Goal: Task Accomplishment & Management: Use online tool/utility

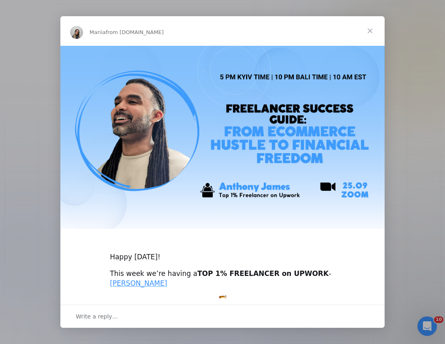
click at [373, 28] on span "Close" at bounding box center [369, 30] width 29 height 29
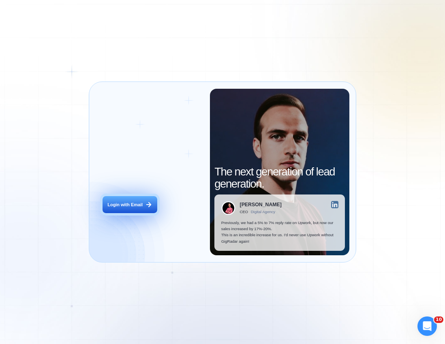
click at [118, 206] on div "Login with Email" at bounding box center [124, 205] width 35 height 6
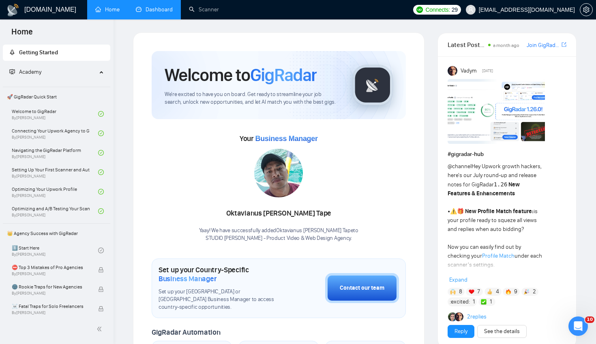
click at [160, 13] on link "Dashboard" at bounding box center [154, 9] width 37 height 7
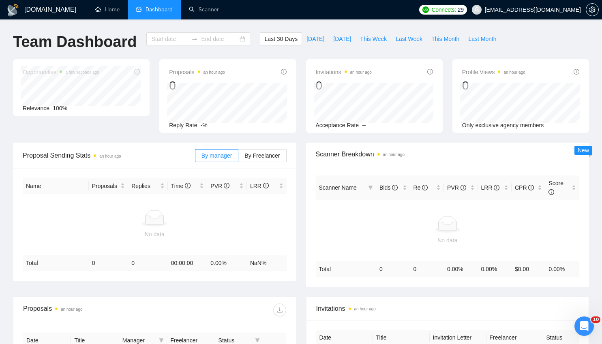
type input "[DATE]"
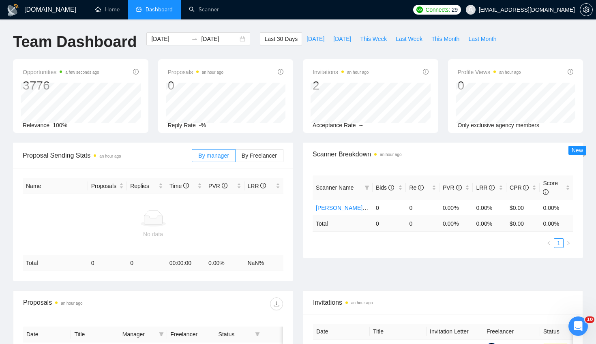
click at [197, 25] on div "[DOMAIN_NAME] Home Dashboard Scanner Connects: 29 [EMAIL_ADDRESS][DOMAIN_NAME] …" at bounding box center [298, 246] width 596 height 492
click at [197, 13] on link "Scanner" at bounding box center [204, 9] width 30 height 7
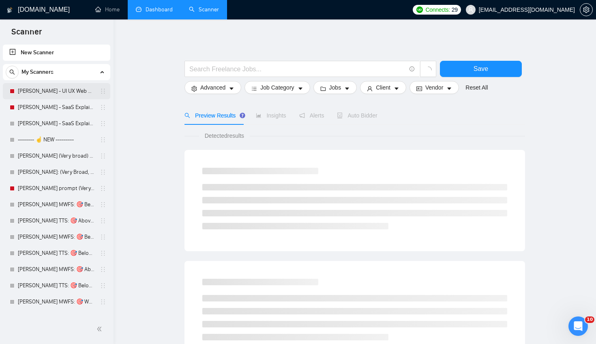
click at [50, 91] on link "[PERSON_NAME] - UI UX Web Design" at bounding box center [56, 91] width 77 height 16
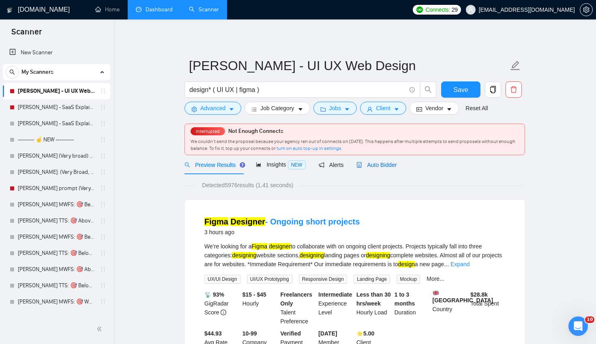
click at [386, 163] on span "Auto Bidder" at bounding box center [376, 165] width 40 height 6
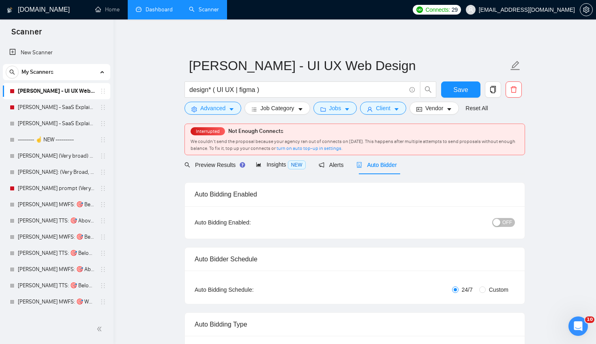
click at [509, 221] on span "OFF" at bounding box center [507, 222] width 10 height 9
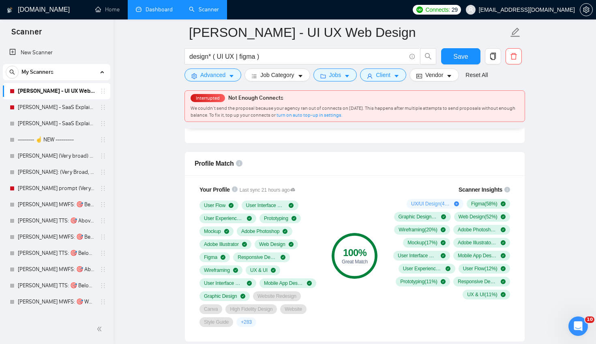
scroll to position [509, 0]
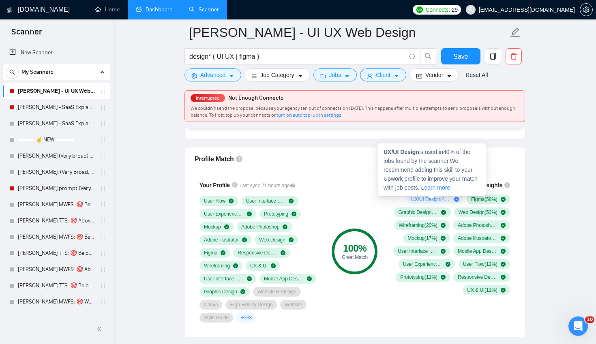
click at [454, 200] on icon "plus-circle" at bounding box center [456, 199] width 5 height 5
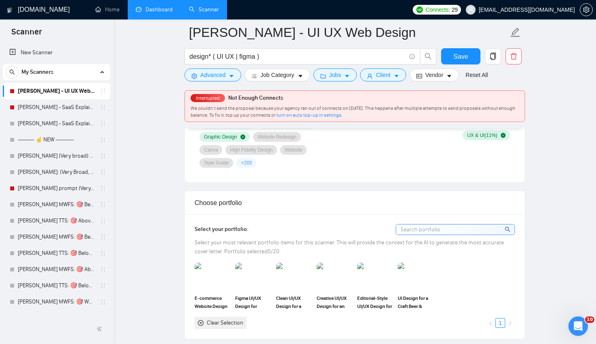
scroll to position [676, 0]
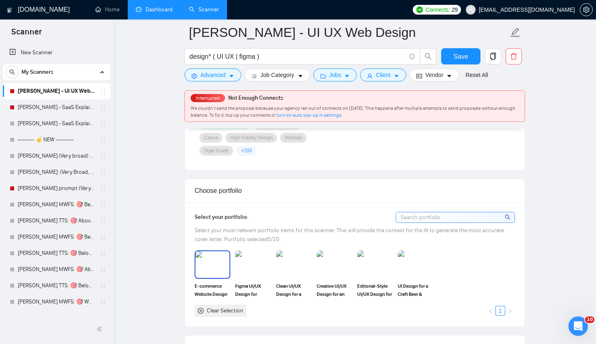
click at [205, 265] on img at bounding box center [212, 264] width 34 height 27
click at [243, 265] on img at bounding box center [253, 264] width 34 height 27
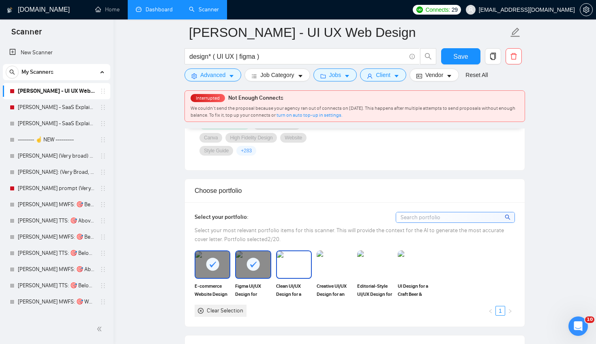
click at [295, 259] on img at bounding box center [294, 264] width 34 height 27
click at [335, 262] on img at bounding box center [334, 264] width 34 height 27
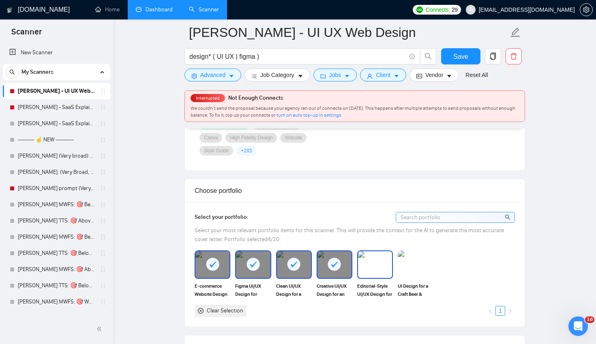
click at [373, 265] on img at bounding box center [375, 264] width 34 height 27
click at [424, 267] on img at bounding box center [415, 264] width 34 height 27
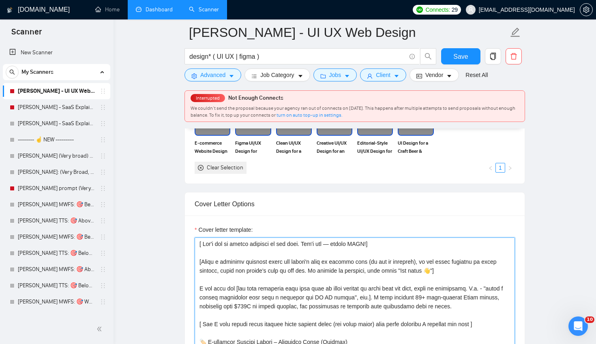
click at [345, 269] on textarea "Cover letter template:" at bounding box center [355, 328] width 320 height 182
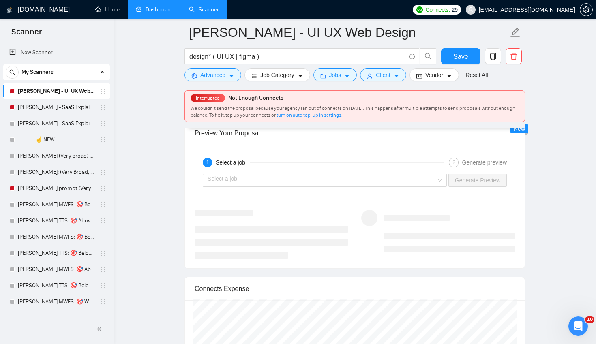
scroll to position [1522, 0]
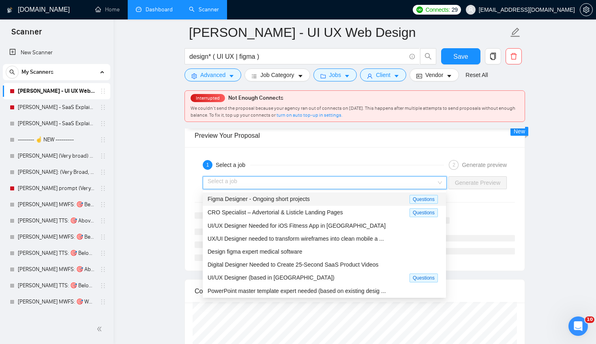
click at [355, 184] on input "search" at bounding box center [321, 183] width 229 height 12
click at [297, 200] on span "Figma Designer - Ongoing short projects" at bounding box center [258, 199] width 102 height 6
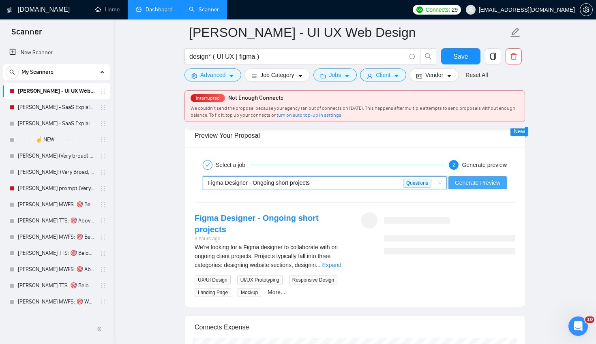
click at [474, 183] on span "Generate Preview" at bounding box center [477, 182] width 45 height 9
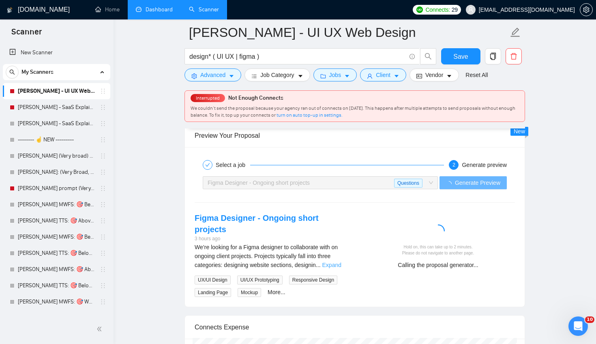
click at [341, 262] on link "Expand" at bounding box center [331, 265] width 19 height 6
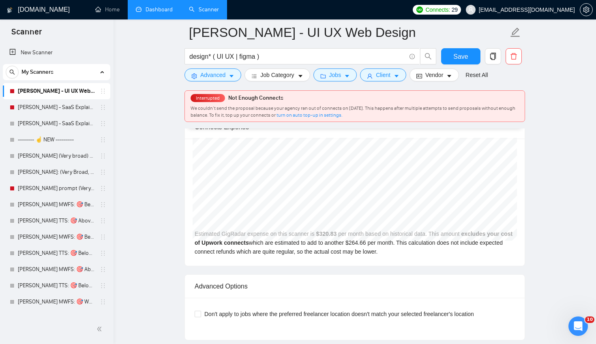
scroll to position [1911, 0]
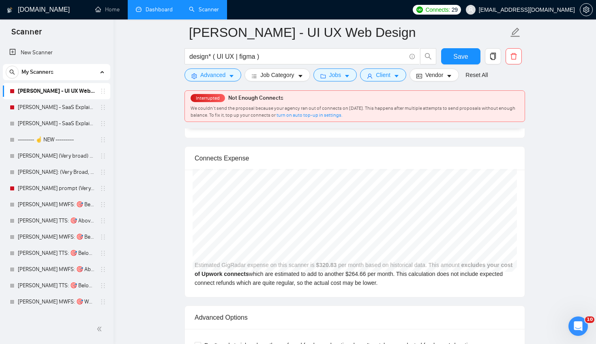
click at [282, 277] on div "[DATE] GigRadar $318.00 Upwork Connects $262.32 Estimated GigRadar expense on t…" at bounding box center [355, 233] width 340 height 127
click at [281, 276] on div "[DATE] GigRadar $318.00 Upwork Connects $262.32 Estimated GigRadar expense on t…" at bounding box center [355, 233] width 340 height 127
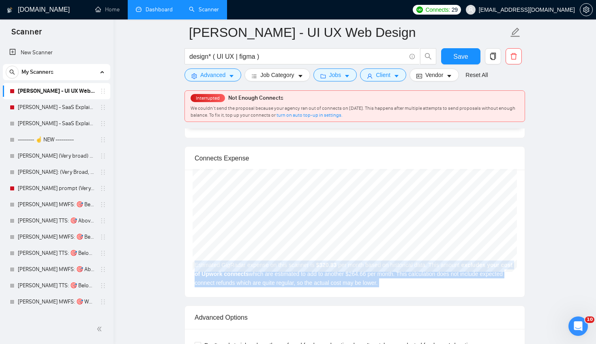
click at [281, 276] on div "[DATE] GigRadar $318.00 Upwork Connects $262.32 Estimated GigRadar expense on t…" at bounding box center [355, 233] width 340 height 127
click at [268, 263] on div "[DATE] GigRadar $318.00 Upwork Connects $262.32 Estimated GigRadar expense on t…" at bounding box center [355, 233] width 340 height 127
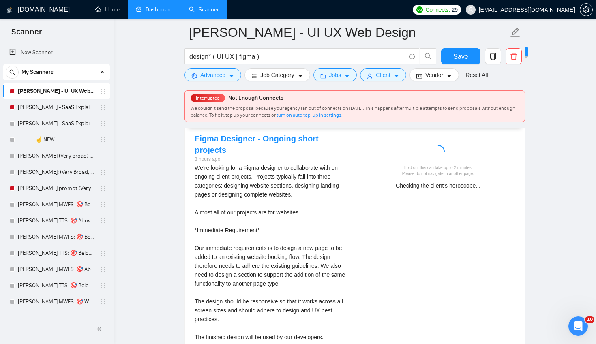
scroll to position [1542, 0]
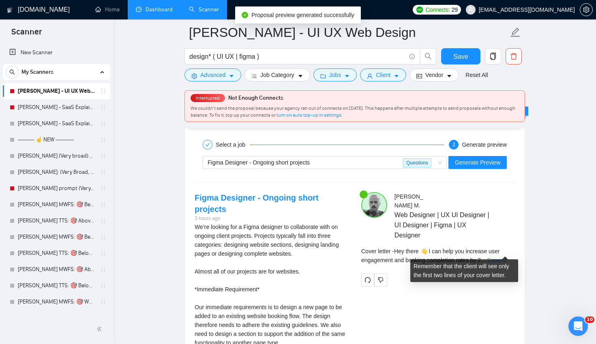
click at [501, 257] on link "Expand" at bounding box center [496, 260] width 19 height 6
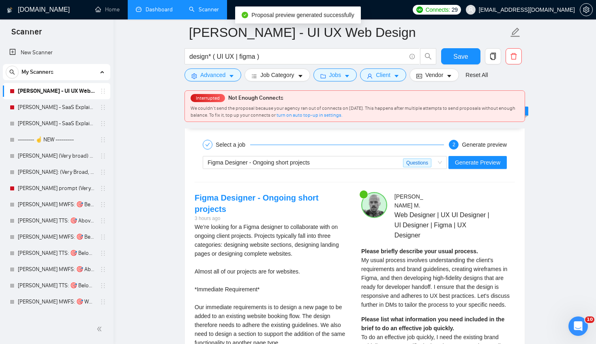
click at [469, 263] on div "Please briefly describe your usual process. My usual process involves understan…" at bounding box center [438, 278] width 154 height 62
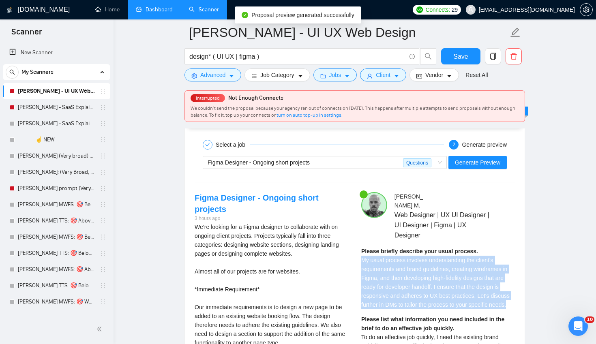
click at [469, 263] on div "Please briefly describe your usual process. My usual process involves understan…" at bounding box center [438, 278] width 154 height 62
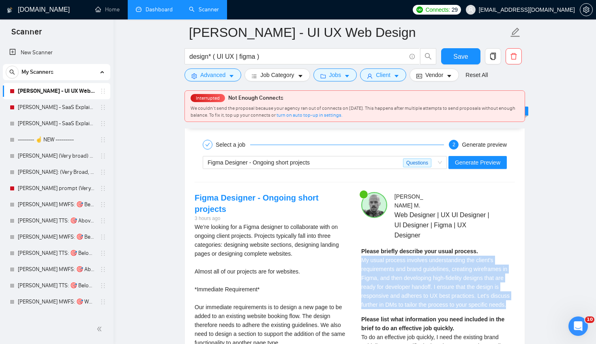
click at [425, 268] on span "My usual process involves understanding the client's requirements and brand gui…" at bounding box center [435, 282] width 148 height 51
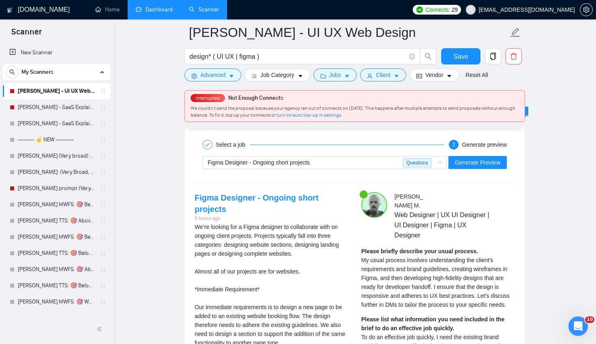
click at [488, 267] on span "My usual process involves understanding the client's requirements and brand gui…" at bounding box center [435, 282] width 148 height 51
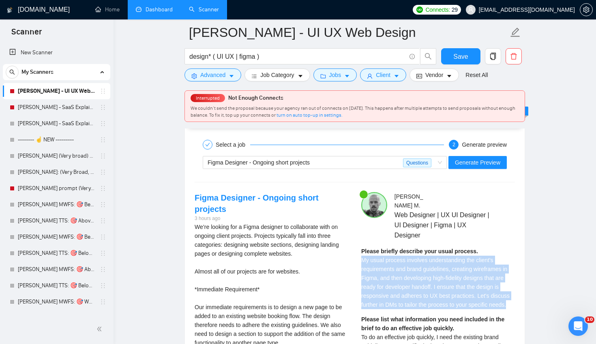
click at [488, 267] on span "My usual process involves understanding the client's requirements and brand gui…" at bounding box center [435, 282] width 148 height 51
click at [475, 258] on span "My usual process involves understanding the client's requirements and brand gui…" at bounding box center [435, 282] width 148 height 51
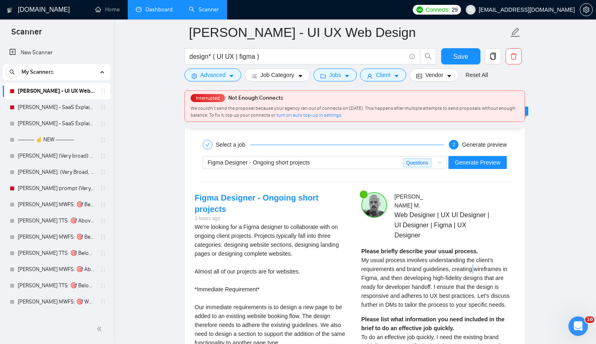
click at [475, 258] on span "My usual process involves understanding the client's requirements and brand gui…" at bounding box center [435, 282] width 148 height 51
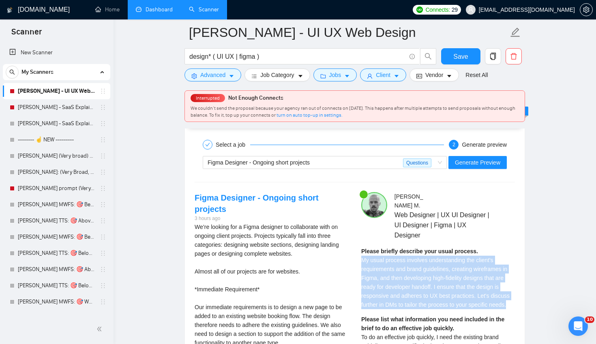
click at [475, 258] on span "My usual process involves understanding the client's requirements and brand gui…" at bounding box center [435, 282] width 148 height 51
click at [501, 289] on div "Please briefly describe your usual process. My usual process involves understan…" at bounding box center [438, 278] width 154 height 62
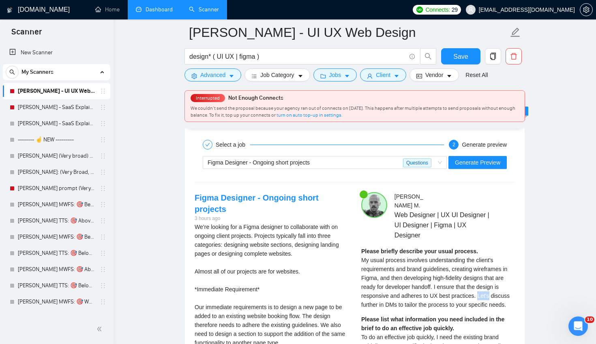
click at [501, 289] on div "Please briefly describe your usual process. My usual process involves understan…" at bounding box center [438, 278] width 154 height 62
click at [483, 266] on span "My usual process involves understanding the client's requirements and brand gui…" at bounding box center [435, 282] width 148 height 51
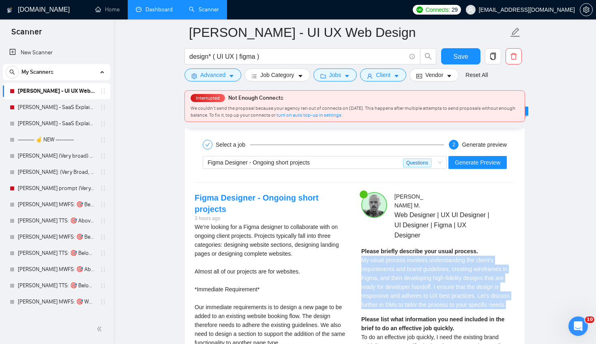
click at [483, 266] on span "My usual process involves understanding the client's requirements and brand gui…" at bounding box center [435, 282] width 148 height 51
click at [477, 262] on span "My usual process involves understanding the client's requirements and brand gui…" at bounding box center [435, 282] width 148 height 51
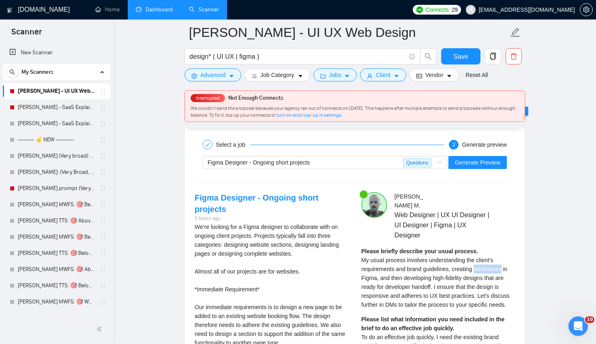
click at [477, 262] on span "My usual process involves understanding the client's requirements and brand gui…" at bounding box center [435, 282] width 148 height 51
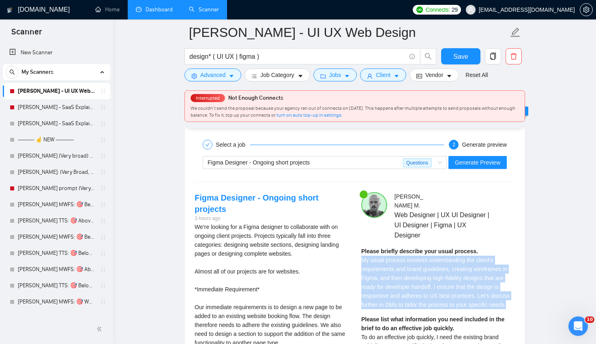
click at [477, 262] on span "My usual process involves understanding the client's requirements and brand gui…" at bounding box center [435, 282] width 148 height 51
click at [483, 265] on div "Please briefly describe your usual process. My usual process involves understan…" at bounding box center [438, 278] width 154 height 62
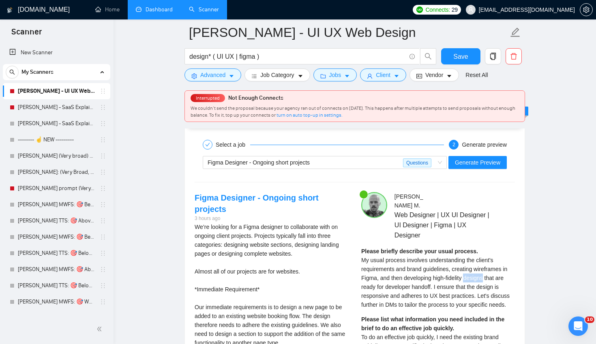
click at [483, 265] on div "Please briefly describe your usual process. My usual process involves understan…" at bounding box center [438, 278] width 154 height 62
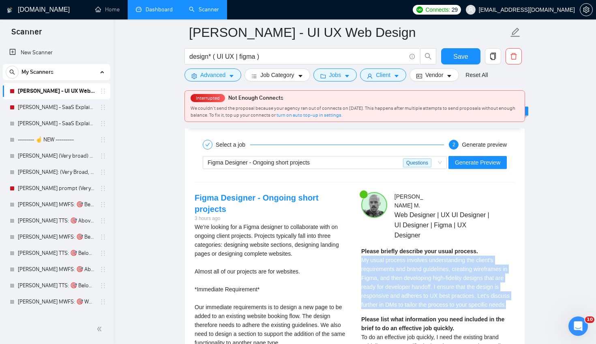
click at [483, 265] on div "Please briefly describe your usual process. My usual process involves understan…" at bounding box center [438, 278] width 154 height 62
click at [454, 284] on span "My usual process involves understanding the client's requirements and brand gui…" at bounding box center [435, 282] width 148 height 51
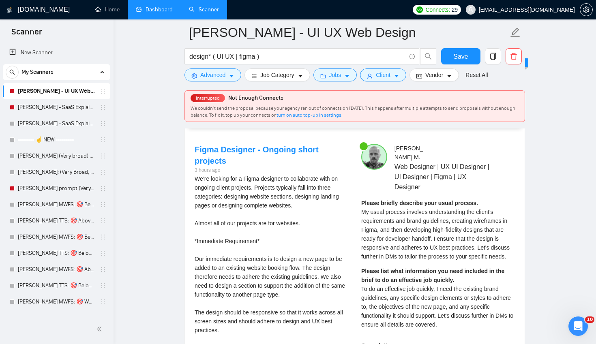
scroll to position [1591, 0]
click at [423, 322] on span "To do an effective job quickly, I need the existing brand guidelines, any speci…" at bounding box center [437, 306] width 152 height 42
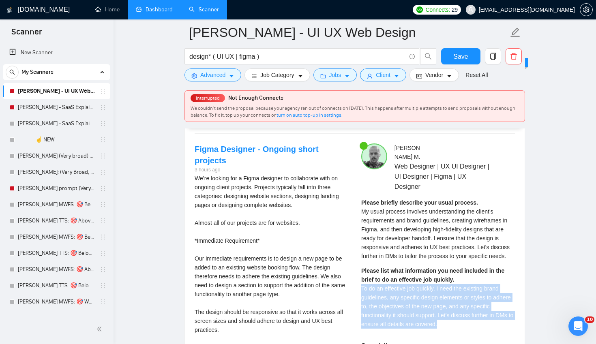
click at [423, 322] on span "To do an effective job quickly, I need the existing brand guidelines, any speci…" at bounding box center [437, 306] width 152 height 42
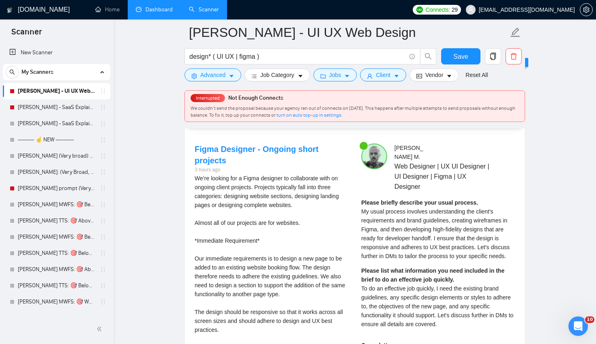
click at [413, 262] on div "Please briefly describe your usual process. My usual process involves understan…" at bounding box center [438, 266] width 154 height 136
click at [421, 298] on span "To do an effective job quickly, I need the existing brand guidelines, any speci…" at bounding box center [437, 306] width 152 height 42
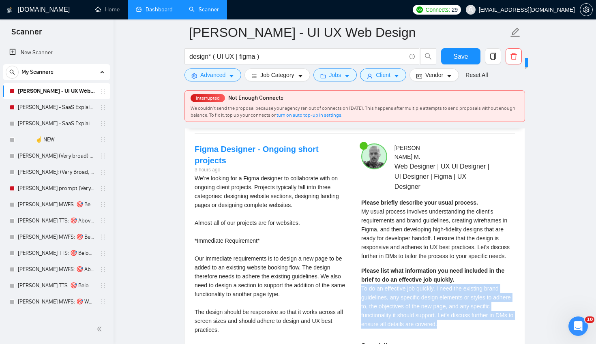
click at [421, 298] on span "To do an effective job quickly, I need the existing brand guidelines, any speci…" at bounding box center [437, 306] width 152 height 42
click at [446, 308] on span "To do an effective job quickly, I need the existing brand guidelines, any speci…" at bounding box center [437, 306] width 152 height 42
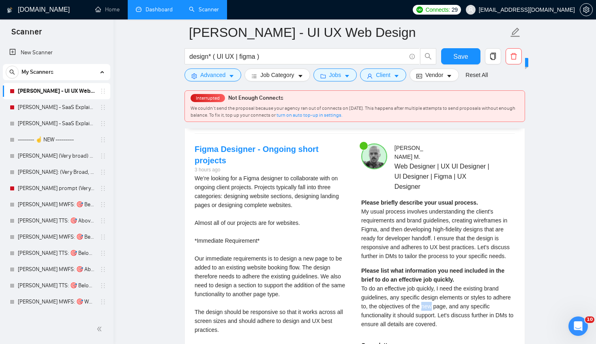
click at [446, 308] on span "To do an effective job quickly, I need the existing brand guidelines, any speci…" at bounding box center [437, 306] width 152 height 42
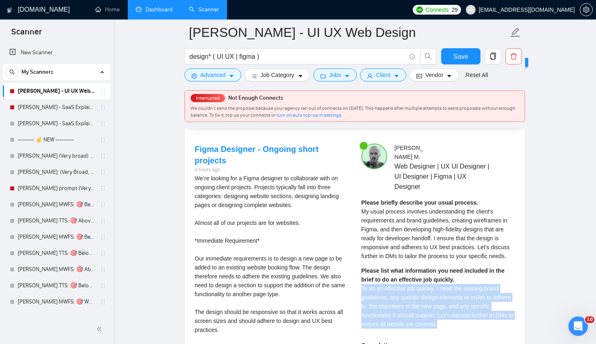
click at [446, 308] on span "To do an effective job quickly, I need the existing brand guidelines, any speci…" at bounding box center [437, 306] width 152 height 42
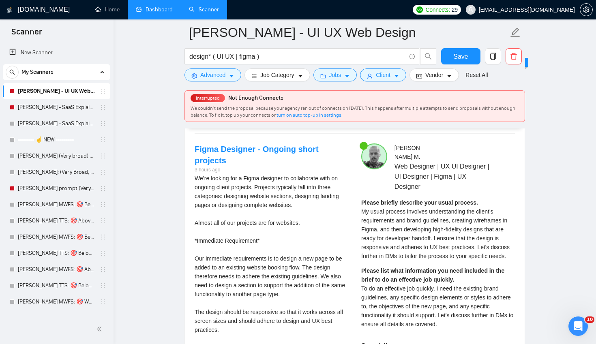
click at [437, 274] on div "Please list what information you need included in the brief to do an effective …" at bounding box center [438, 297] width 154 height 62
click at [423, 329] on div "Please briefly describe your usual process. My usual process involves understan…" at bounding box center [438, 266] width 154 height 136
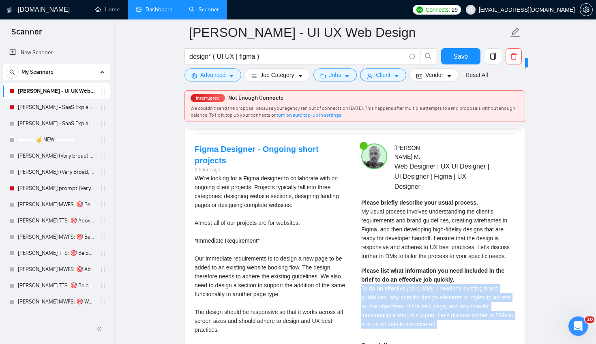
click at [423, 329] on div "Please briefly describe your usual process. My usual process involves understan…" at bounding box center [438, 266] width 154 height 136
click at [443, 297] on span "To do an effective job quickly, I need the existing brand guidelines, any speci…" at bounding box center [437, 306] width 152 height 42
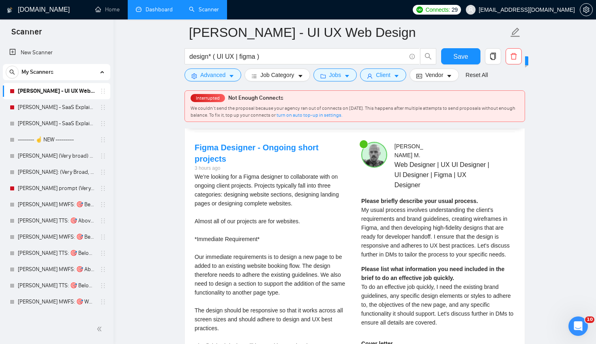
scroll to position [1743, 0]
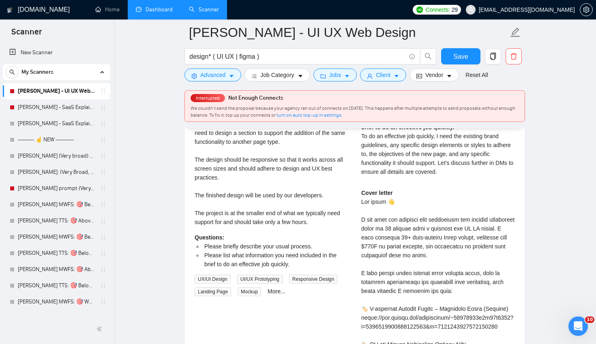
click at [409, 156] on span "To do an effective job quickly, I need the existing brand guidelines, any speci…" at bounding box center [437, 154] width 152 height 42
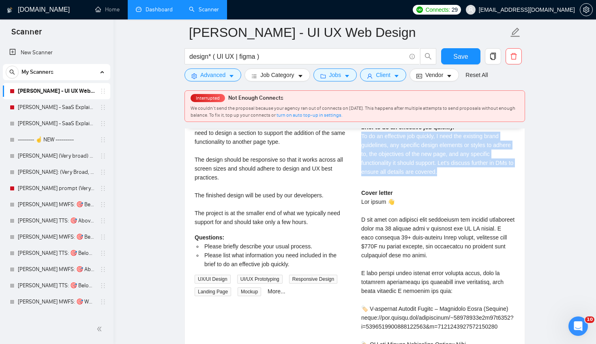
click at [409, 156] on span "To do an effective job quickly, I need the existing brand guidelines, any speci…" at bounding box center [437, 154] width 152 height 42
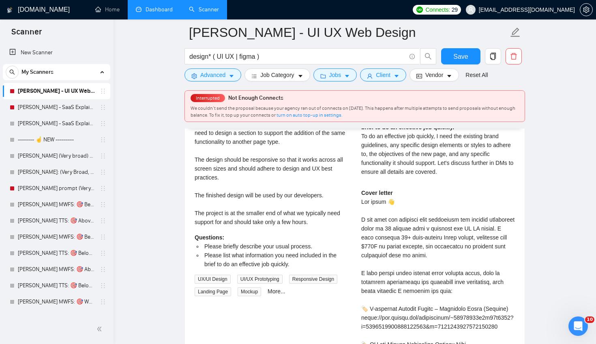
click at [409, 217] on div "Cover letter" at bounding box center [438, 348] width 154 height 321
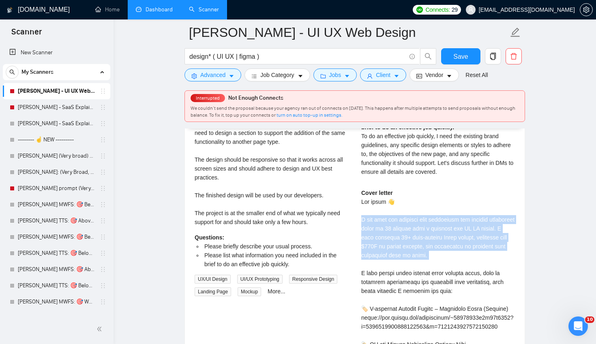
click at [409, 217] on div "Cover letter" at bounding box center [438, 348] width 154 height 321
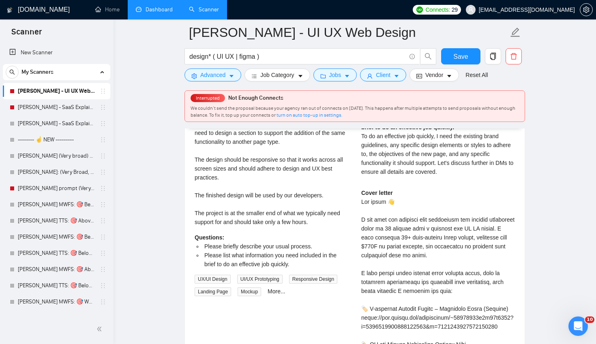
click at [471, 240] on div "Cover letter" at bounding box center [438, 348] width 154 height 321
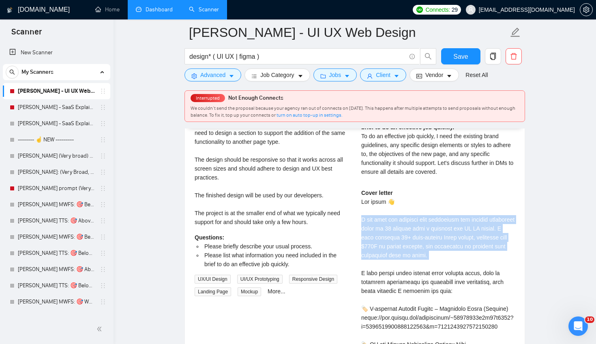
click at [471, 240] on div "Cover letter" at bounding box center [438, 348] width 154 height 321
click at [471, 222] on div "Cover letter" at bounding box center [438, 348] width 154 height 321
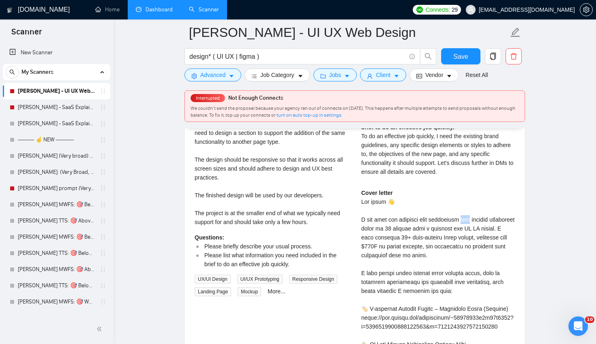
click at [471, 222] on div "Cover letter" at bounding box center [438, 348] width 154 height 321
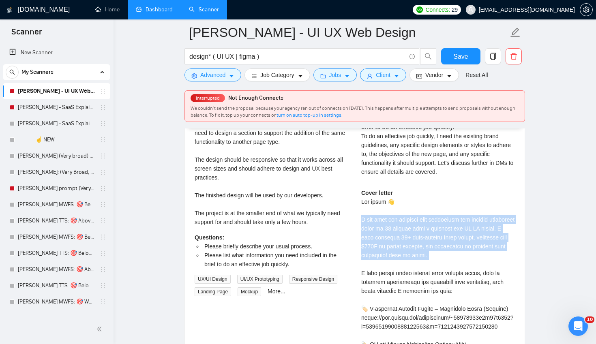
click at [471, 222] on div "Cover letter" at bounding box center [438, 348] width 154 height 321
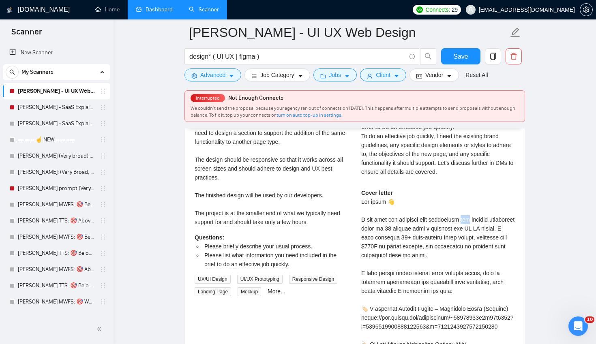
click at [471, 222] on div "Cover letter" at bounding box center [438, 348] width 154 height 321
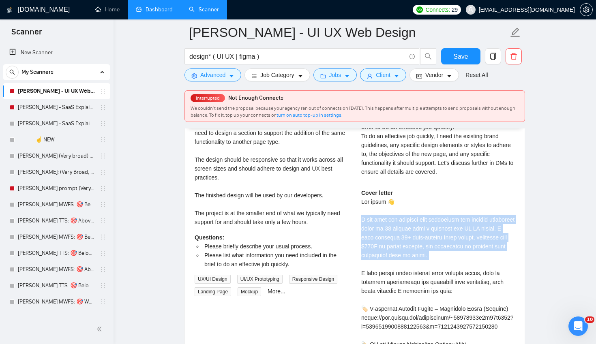
click at [471, 222] on div "Cover letter" at bounding box center [438, 348] width 154 height 321
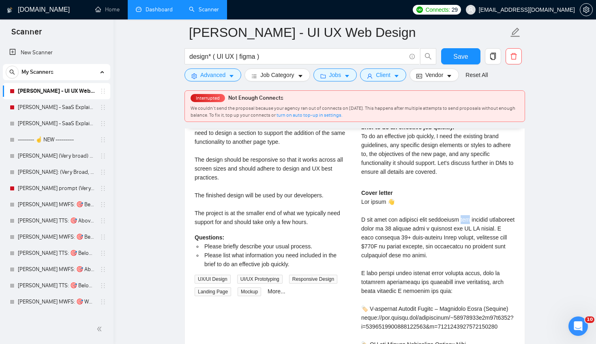
click at [471, 222] on div "Cover letter" at bounding box center [438, 348] width 154 height 321
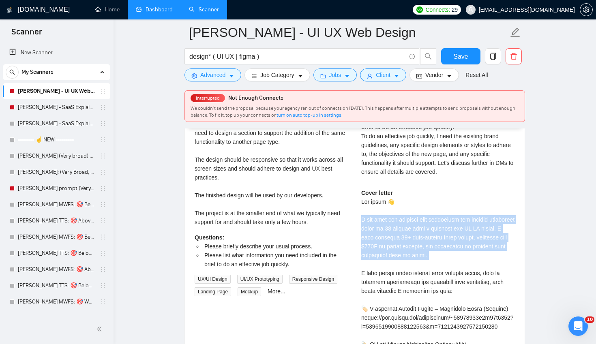
click at [471, 222] on div "Cover letter" at bounding box center [438, 348] width 154 height 321
click at [479, 243] on div "Cover letter" at bounding box center [438, 348] width 154 height 321
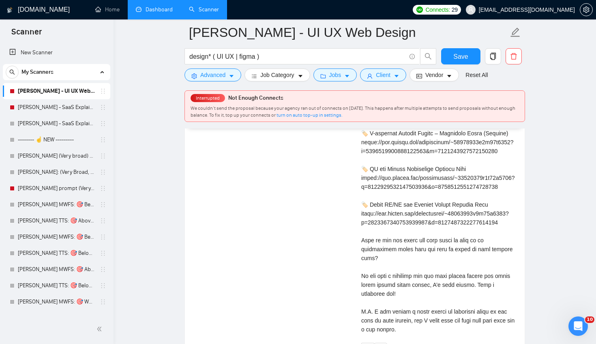
scroll to position [1923, 0]
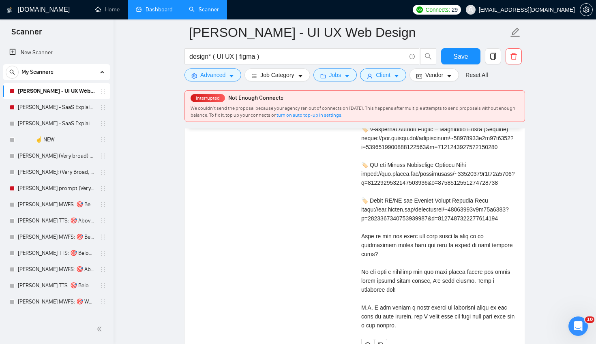
click at [369, 287] on div "Cover letter" at bounding box center [438, 169] width 154 height 321
click at [419, 290] on div "Cover letter" at bounding box center [438, 169] width 154 height 321
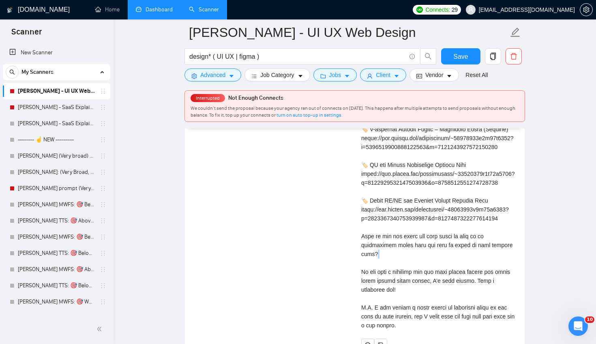
click at [419, 290] on div "Cover letter" at bounding box center [438, 169] width 154 height 321
click at [444, 276] on div "Cover letter" at bounding box center [438, 169] width 154 height 321
click at [429, 306] on div "Cover letter" at bounding box center [438, 169] width 154 height 321
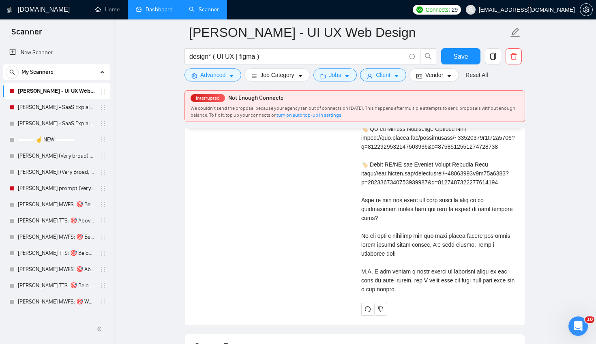
scroll to position [1960, 0]
click at [418, 288] on div "Cover letter" at bounding box center [438, 132] width 154 height 321
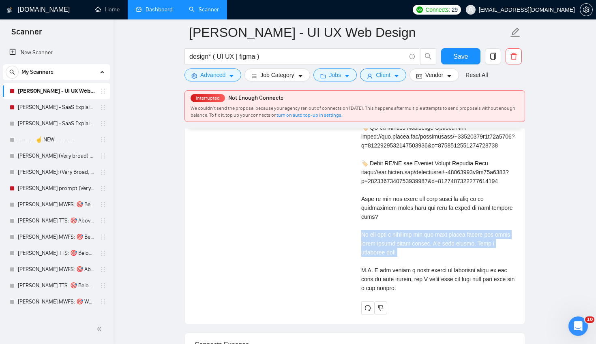
click at [418, 288] on div "Cover letter" at bounding box center [438, 132] width 154 height 321
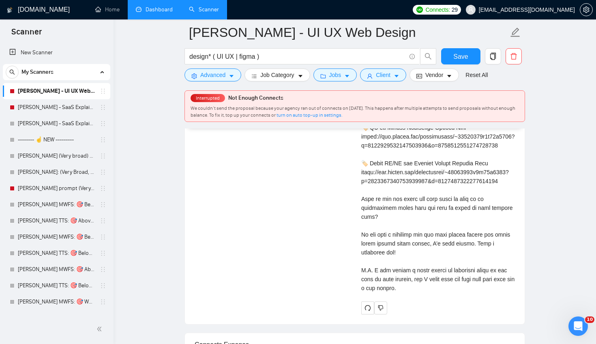
click at [419, 227] on div "Cover letter" at bounding box center [438, 132] width 154 height 321
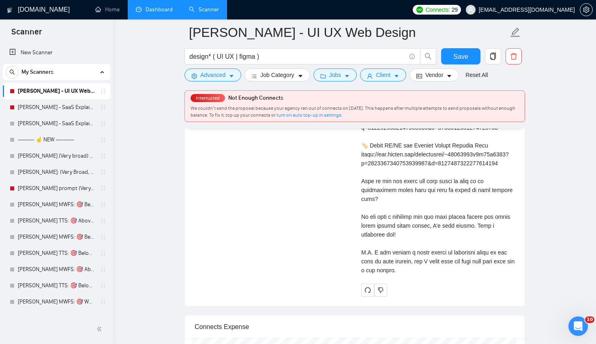
scroll to position [1996, 0]
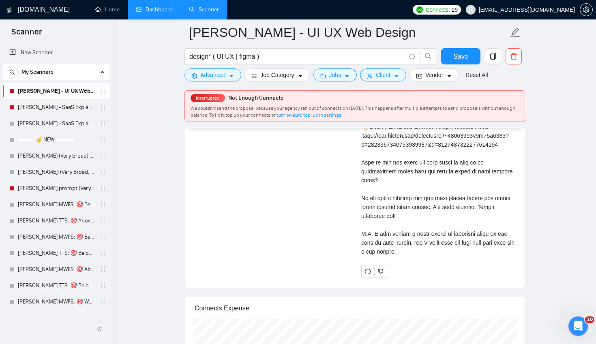
click at [414, 256] on div "Cover letter" at bounding box center [438, 95] width 154 height 321
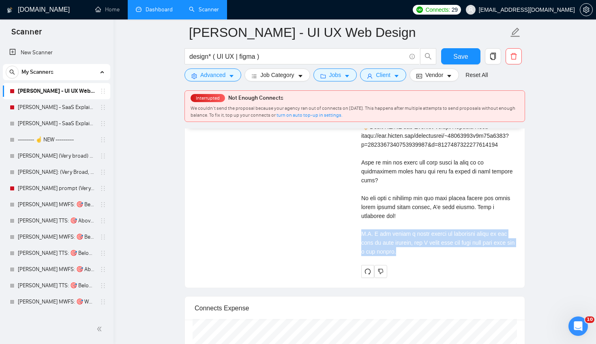
click at [414, 256] on div "Cover letter" at bounding box center [438, 95] width 154 height 321
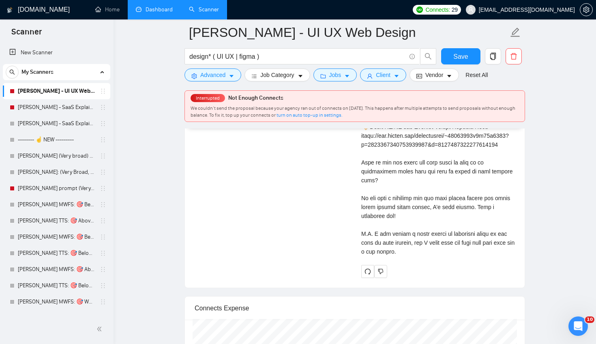
click at [404, 220] on div "Cover letter" at bounding box center [438, 95] width 154 height 321
click at [423, 256] on div "Cover letter" at bounding box center [438, 95] width 154 height 321
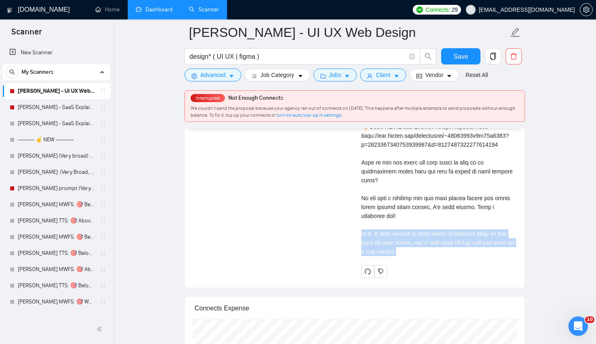
click at [423, 256] on div "Cover letter" at bounding box center [438, 95] width 154 height 321
click at [482, 262] on div "Cover letter" at bounding box center [438, 98] width 154 height 327
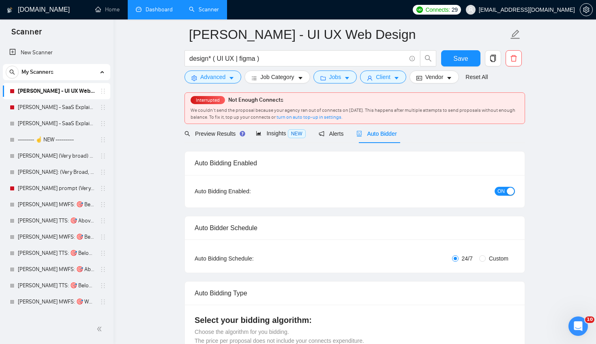
scroll to position [0, 0]
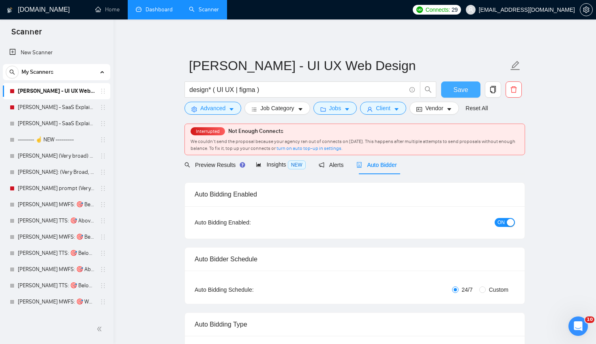
click at [454, 87] on span "Save" at bounding box center [460, 90] width 15 height 10
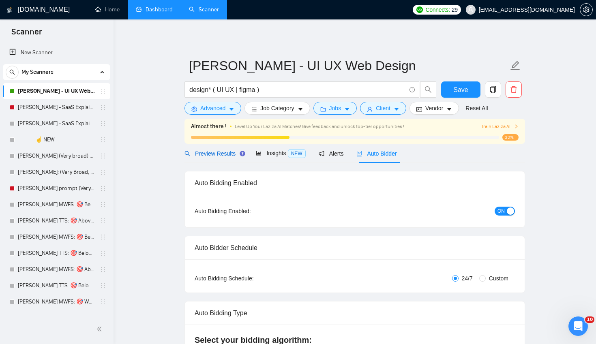
click at [200, 150] on span "Preview Results" at bounding box center [213, 153] width 58 height 6
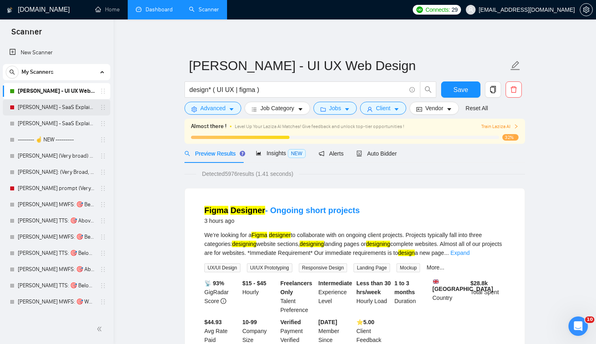
click at [60, 106] on link "[PERSON_NAME] - SaaS Explainer Video" at bounding box center [56, 107] width 77 height 16
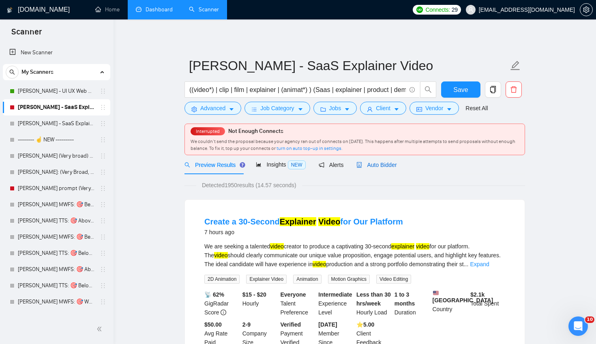
click at [366, 165] on span "Auto Bidder" at bounding box center [376, 165] width 40 height 6
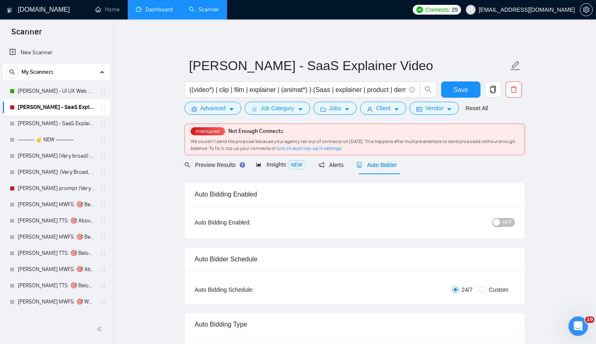
click at [505, 220] on span "OFF" at bounding box center [507, 222] width 10 height 9
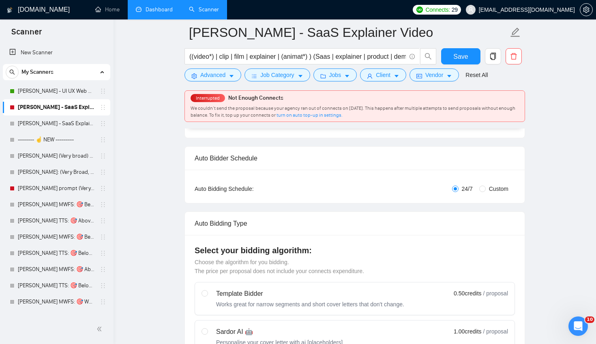
scroll to position [772, 0]
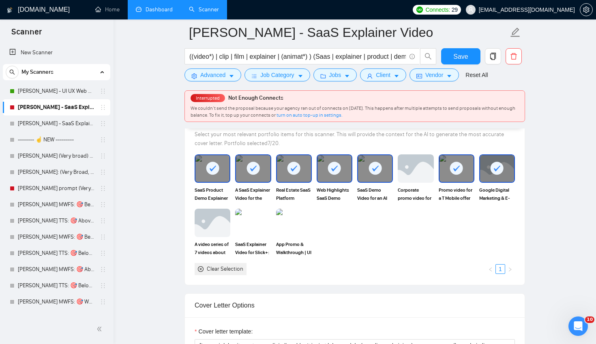
click at [495, 173] on rect at bounding box center [496, 168] width 13 height 13
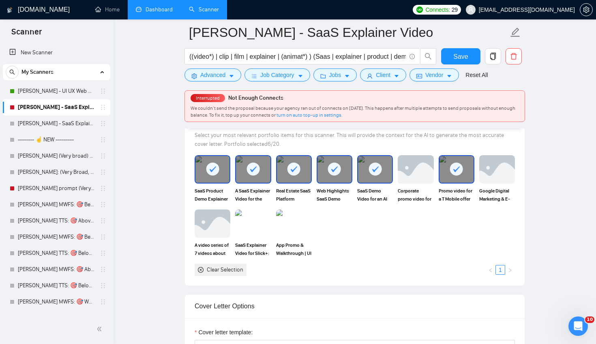
scroll to position [770, 0]
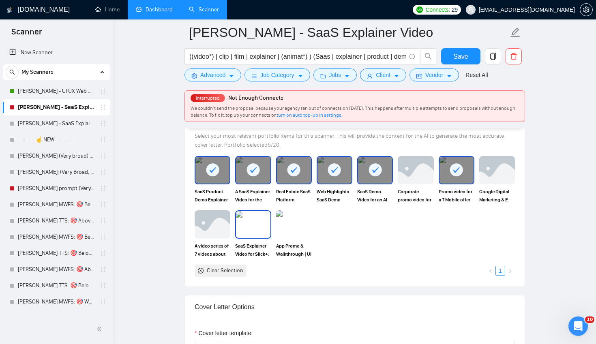
click at [248, 220] on img at bounding box center [253, 224] width 34 height 27
click at [452, 164] on icon at bounding box center [455, 169] width 13 height 13
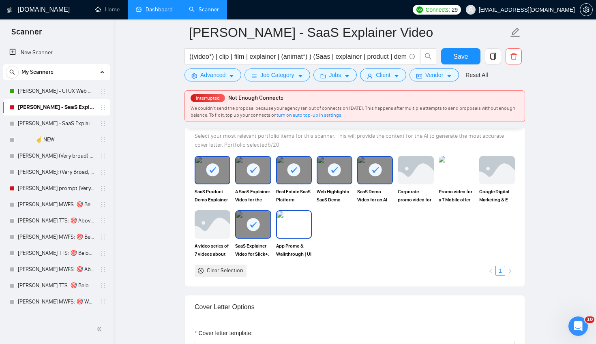
click at [298, 222] on img at bounding box center [294, 224] width 34 height 27
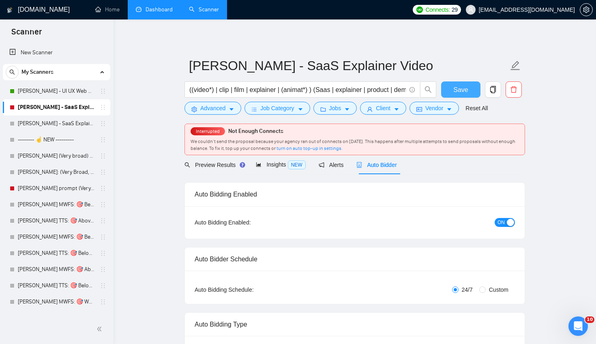
click at [476, 82] on button "Save" at bounding box center [460, 89] width 39 height 16
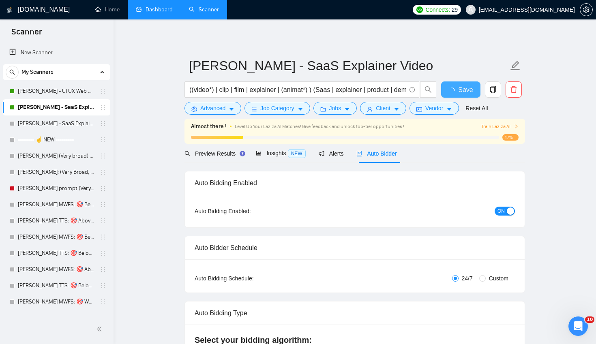
checkbox input "true"
click at [456, 98] on button "Save" at bounding box center [460, 89] width 39 height 16
click at [63, 88] on link "[PERSON_NAME] - UI UX Web Design" at bounding box center [56, 91] width 77 height 16
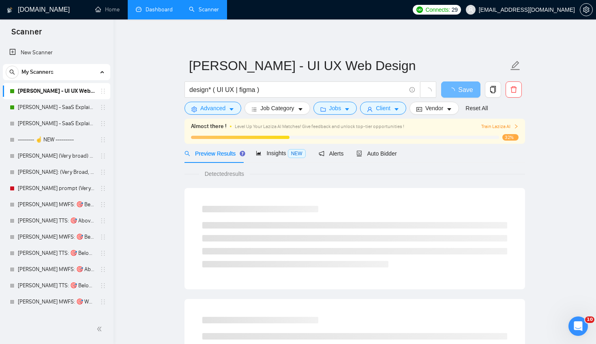
click at [351, 126] on span "Level Up Your Laziza AI Matches! Give feedback and unlock top-tier opportunitie…" at bounding box center [319, 127] width 169 height 6
click at [513, 122] on div "Almost there ! Level Up Your Laziza AI Matches! Give feedback and unlock top-ti…" at bounding box center [354, 126] width 327 height 9
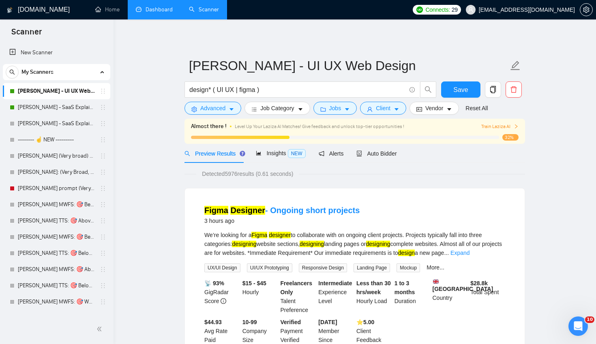
click at [515, 125] on icon "right" at bounding box center [515, 126] width 5 height 5
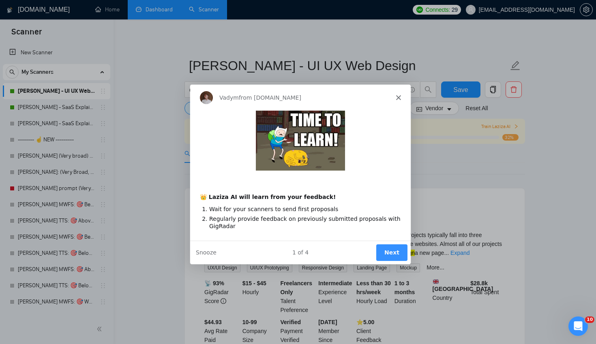
click at [381, 253] on button "Next" at bounding box center [391, 252] width 31 height 17
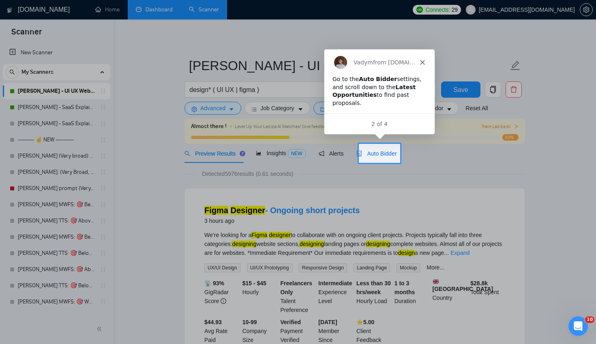
click at [386, 154] on span "Auto Bidder" at bounding box center [376, 153] width 40 height 6
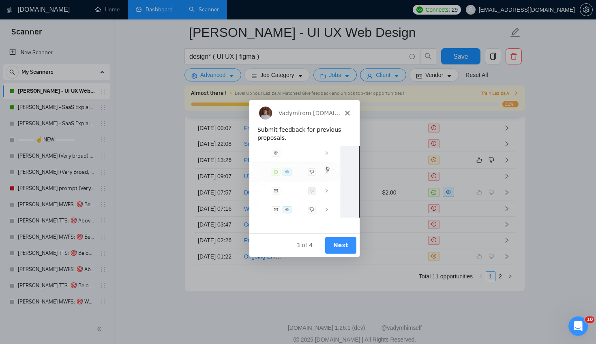
scroll to position [2048, 0]
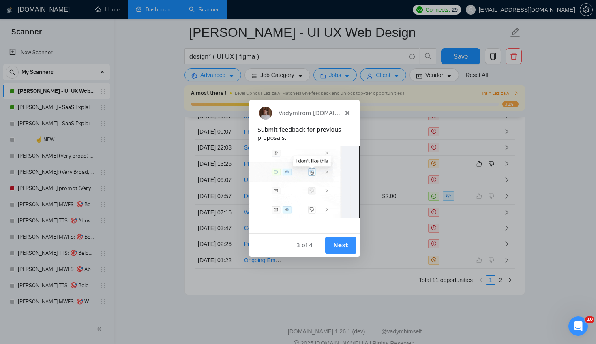
click at [340, 242] on button "Next" at bounding box center [340, 244] width 31 height 17
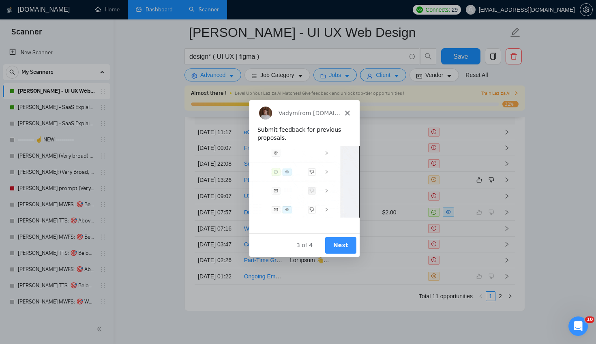
click at [342, 241] on button "Next" at bounding box center [340, 244] width 31 height 17
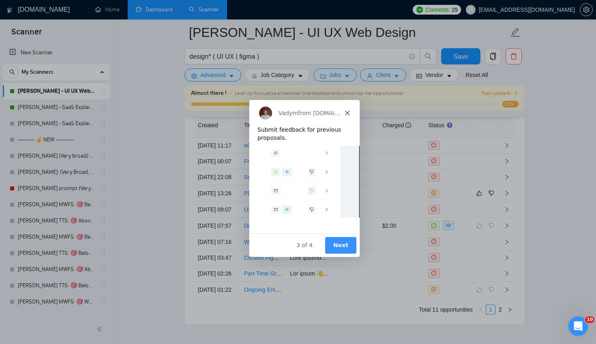
scroll to position [2011, 0]
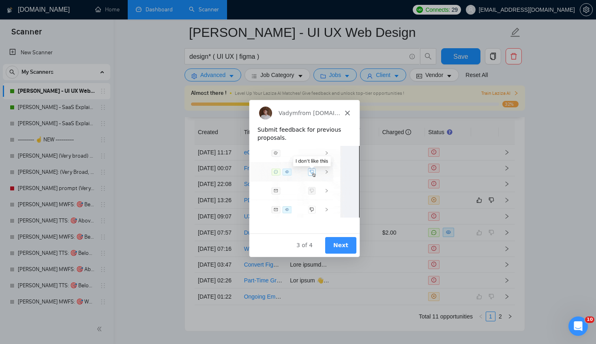
click at [343, 240] on button "Next" at bounding box center [340, 244] width 31 height 17
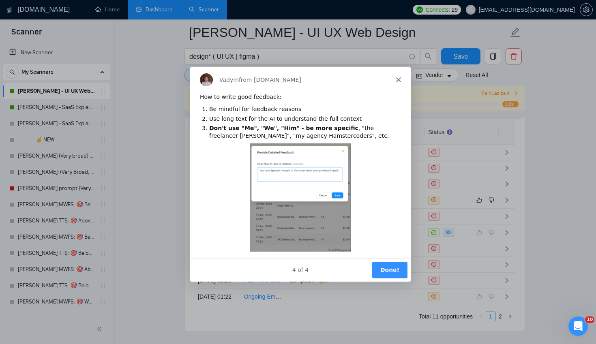
click at [398, 79] on polygon "Close" at bounding box center [398, 79] width 5 height 5
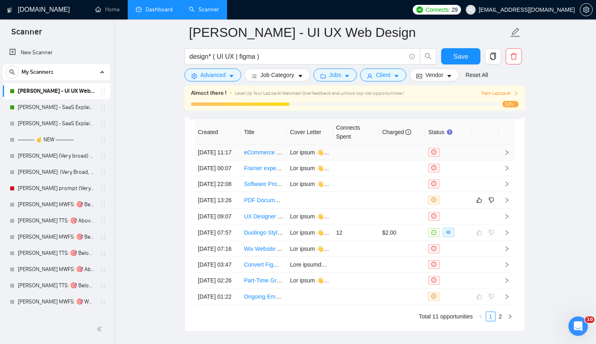
scroll to position [2010, 0]
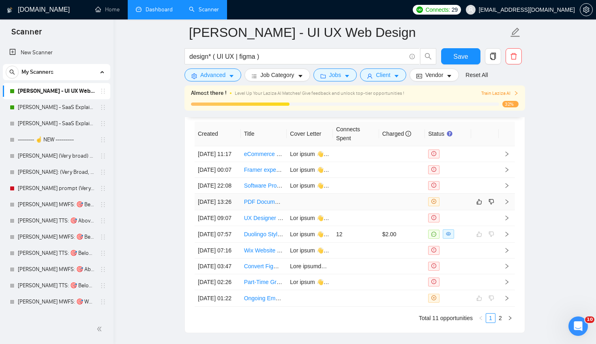
click at [274, 205] on link "PDF Document Designer" at bounding box center [275, 202] width 63 height 6
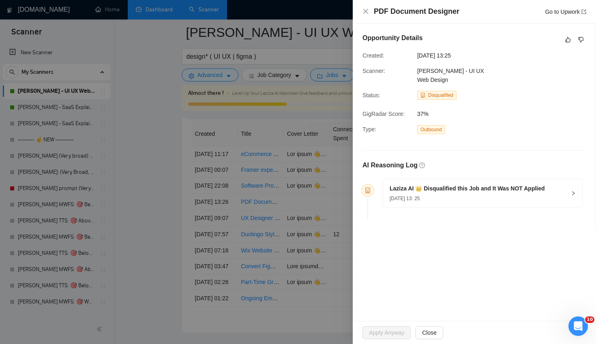
click at [298, 215] on div at bounding box center [298, 172] width 596 height 344
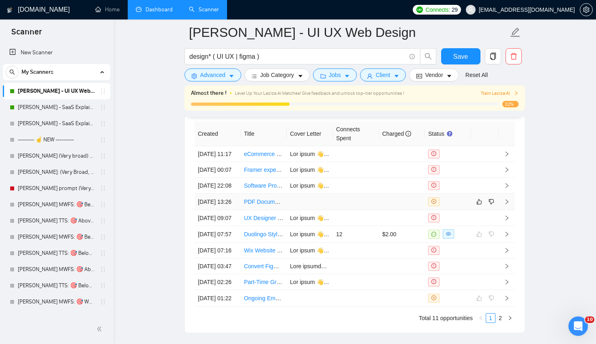
click at [310, 210] on td at bounding box center [310, 202] width 46 height 17
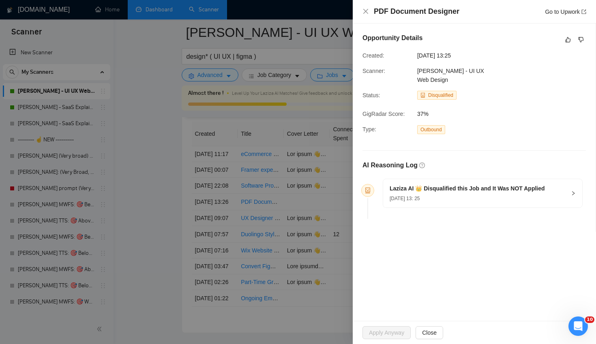
click at [493, 184] on h5 "Laziza AI 👑 Disqualified this Job and It Was NOT Applied" at bounding box center [466, 188] width 155 height 9
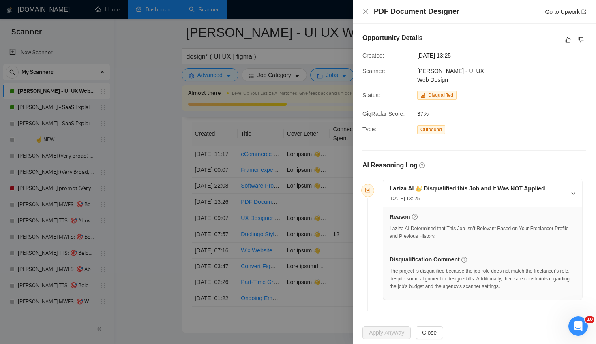
click at [486, 280] on div "The project is disqualified because the job role does not match the freelancer'…" at bounding box center [482, 278] width 186 height 23
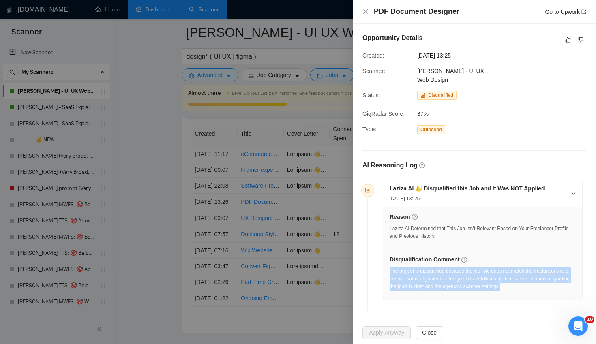
click at [486, 280] on div "The project is disqualified because the job role does not match the freelancer'…" at bounding box center [482, 278] width 186 height 23
click at [487, 269] on div "The project is disqualified because the job role does not match the freelancer'…" at bounding box center [482, 278] width 186 height 23
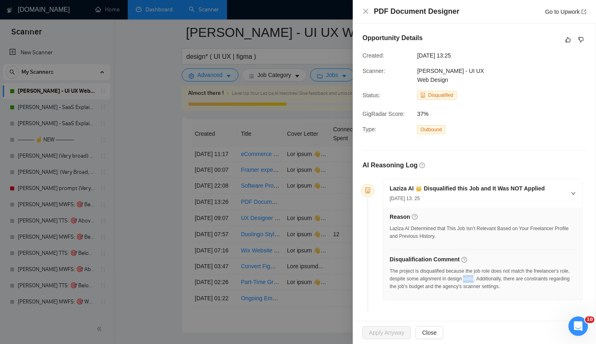
click at [487, 269] on div "The project is disqualified because the job role does not match the freelancer'…" at bounding box center [482, 278] width 186 height 23
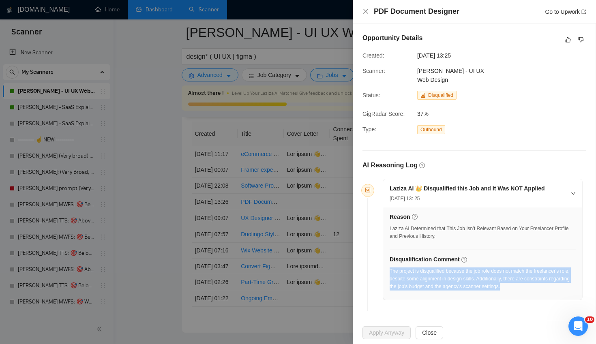
click at [487, 269] on div "The project is disqualified because the job role does not match the freelancer'…" at bounding box center [482, 278] width 186 height 23
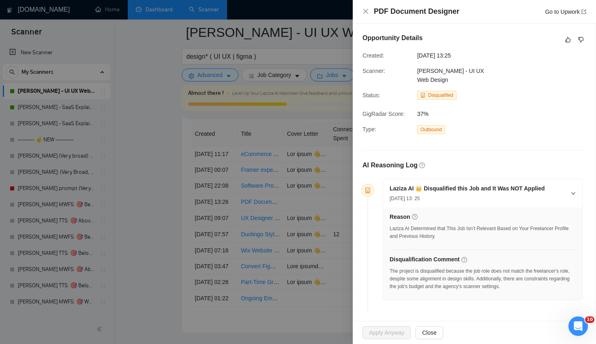
click at [490, 286] on div "Reason Laziza AI Determined that This Job Isn’t Relevant Based on Your Freelanc…" at bounding box center [482, 253] width 199 height 92
click at [216, 182] on div at bounding box center [298, 172] width 596 height 344
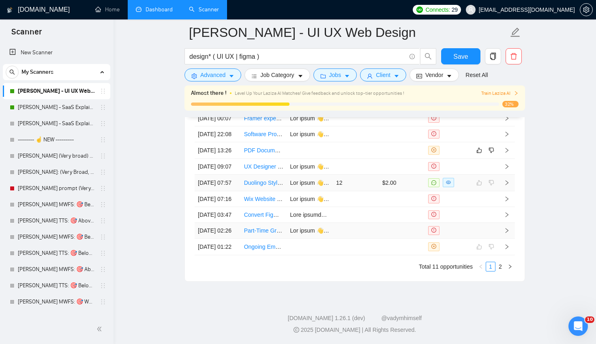
scroll to position [2123, 0]
click at [361, 175] on td "12" at bounding box center [356, 183] width 46 height 17
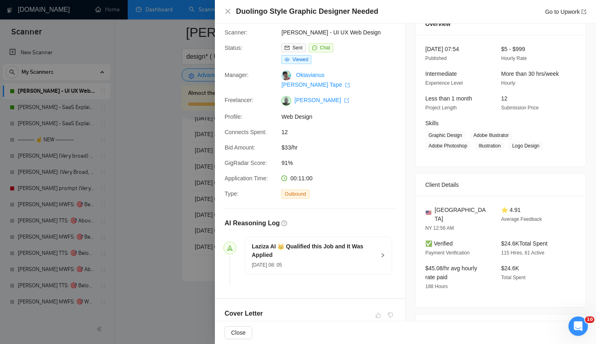
scroll to position [215, 0]
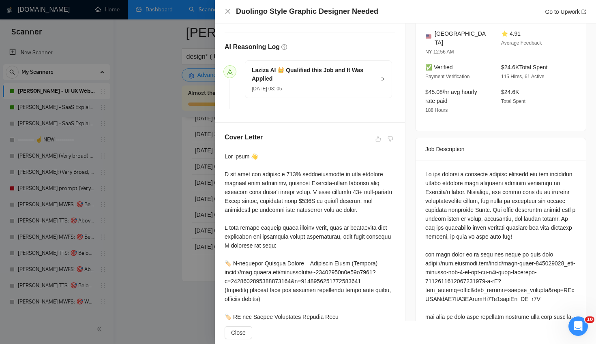
click at [349, 182] on div at bounding box center [310, 339] width 171 height 374
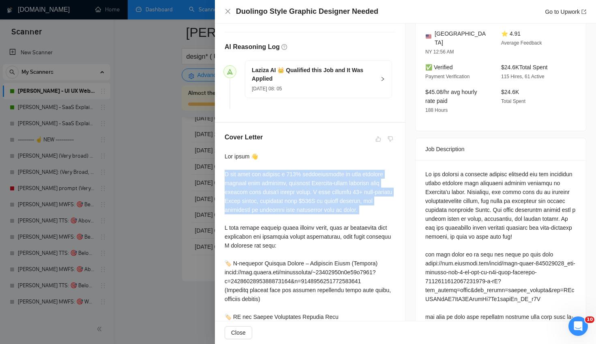
click at [349, 182] on div at bounding box center [310, 339] width 171 height 374
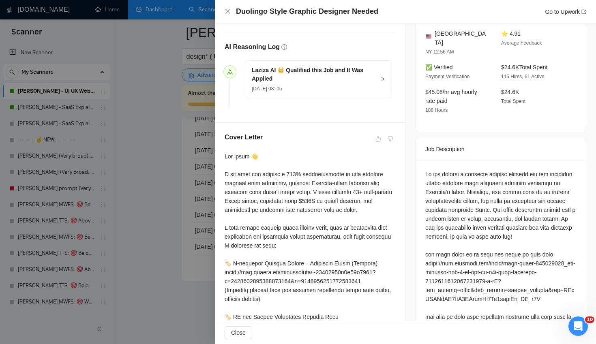
click at [344, 233] on div at bounding box center [310, 339] width 171 height 374
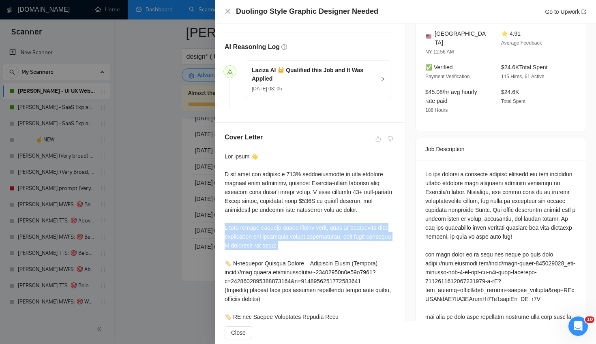
click at [344, 233] on div at bounding box center [310, 339] width 171 height 374
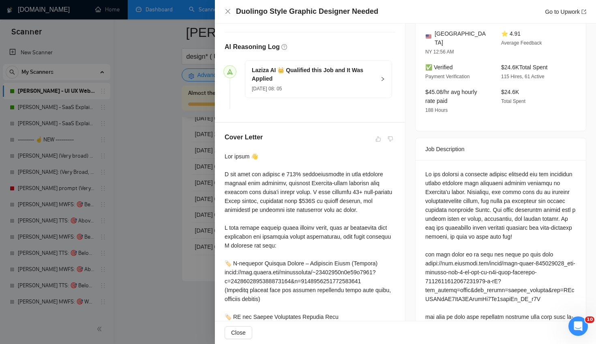
click at [333, 173] on div at bounding box center [310, 339] width 171 height 374
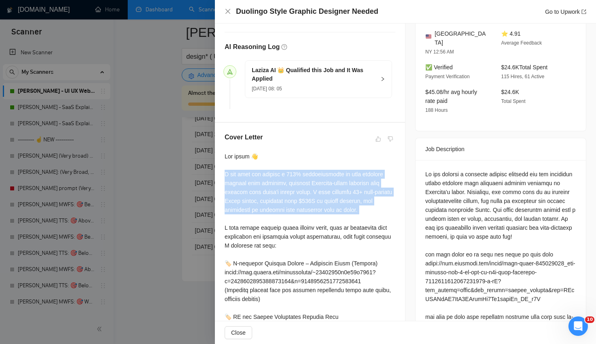
click at [333, 173] on div at bounding box center [310, 339] width 171 height 374
click at [336, 210] on div at bounding box center [310, 339] width 171 height 374
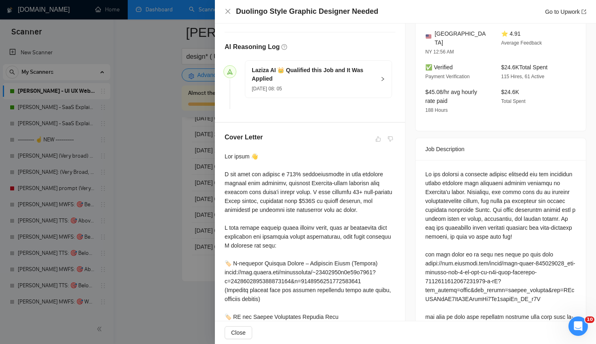
click at [543, 190] on div at bounding box center [500, 295] width 151 height 250
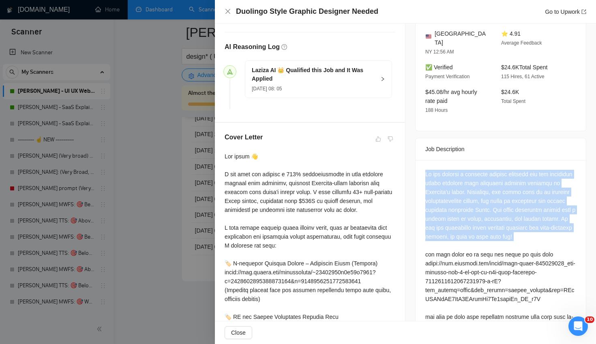
click at [543, 190] on div at bounding box center [500, 295] width 151 height 250
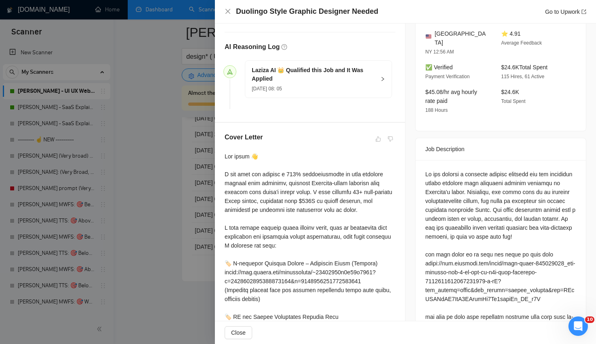
click at [523, 253] on div at bounding box center [500, 295] width 151 height 250
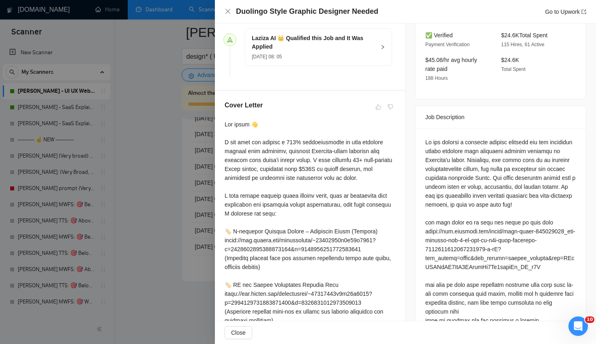
scroll to position [249, 0]
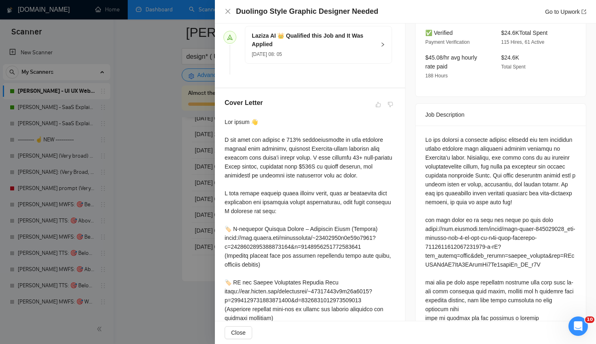
click at [532, 177] on div at bounding box center [500, 260] width 151 height 250
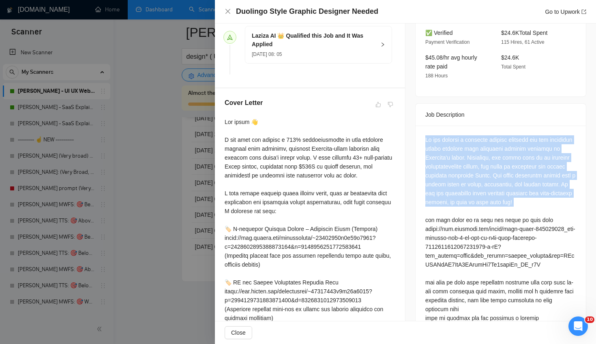
click at [532, 177] on div at bounding box center [500, 260] width 151 height 250
click at [520, 143] on div at bounding box center [500, 260] width 151 height 250
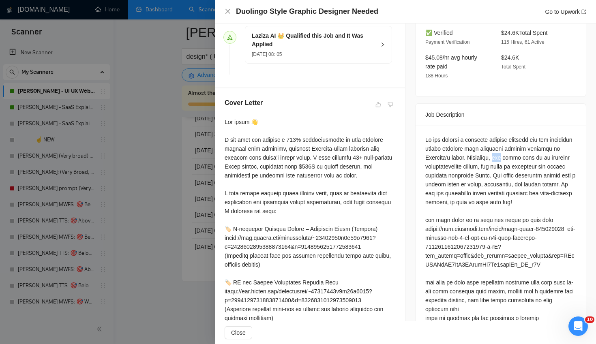
click at [520, 143] on div at bounding box center [500, 260] width 151 height 250
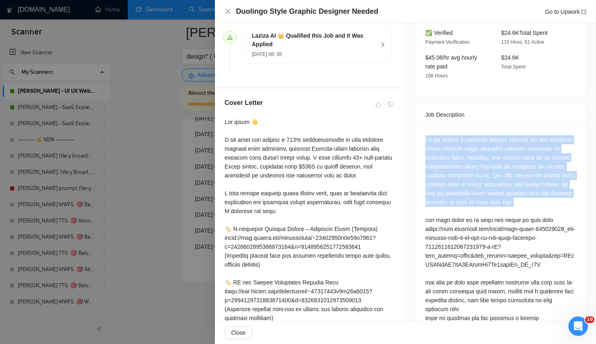
click at [520, 143] on div at bounding box center [500, 260] width 151 height 250
click at [515, 174] on div at bounding box center [500, 260] width 151 height 250
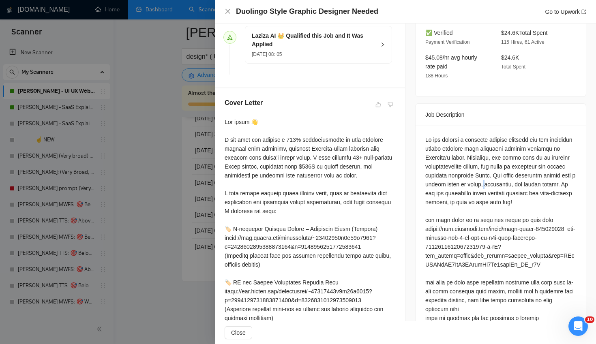
click at [515, 174] on div at bounding box center [500, 260] width 151 height 250
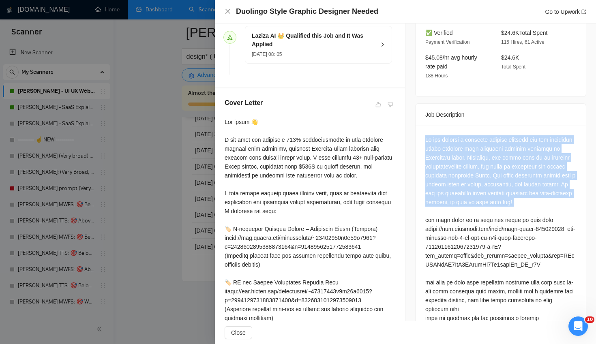
click at [515, 174] on div at bounding box center [500, 260] width 151 height 250
click at [515, 151] on div at bounding box center [500, 260] width 151 height 250
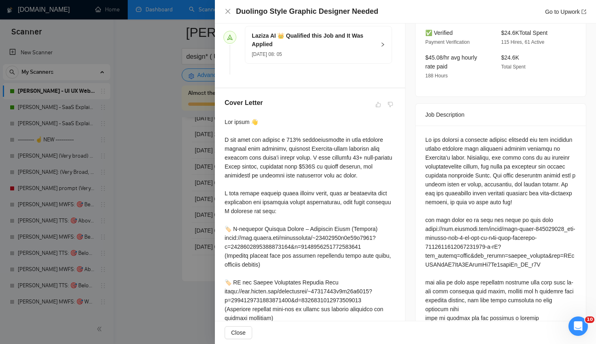
scroll to position [311, 0]
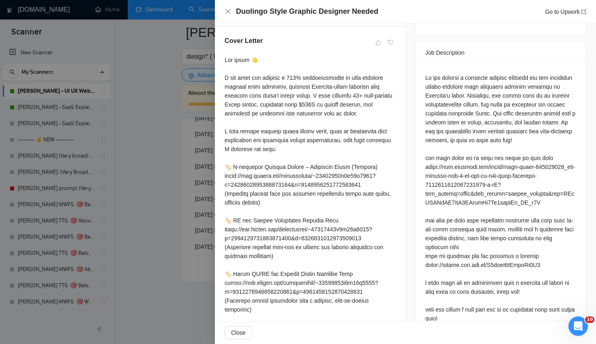
click at [515, 151] on div at bounding box center [500, 198] width 151 height 250
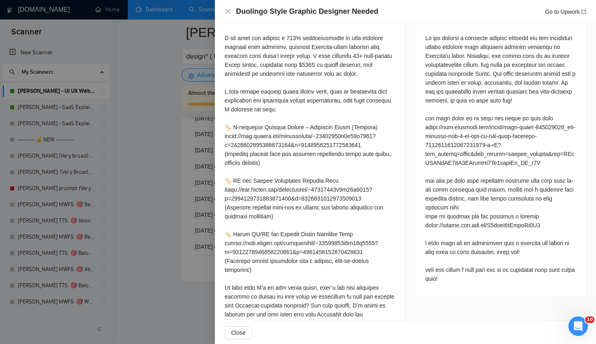
scroll to position [0, 0]
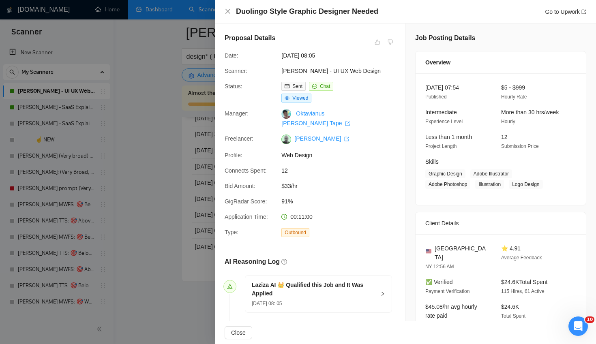
click at [165, 231] on div at bounding box center [298, 172] width 596 height 344
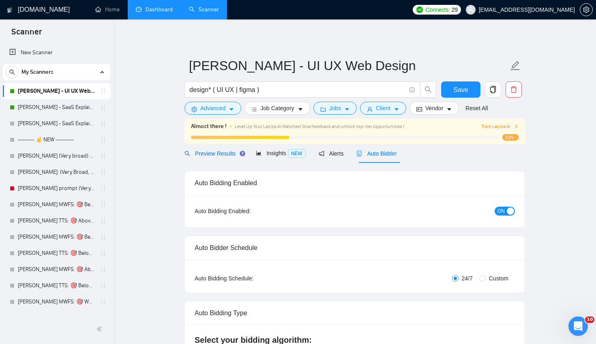
click at [225, 153] on span "Preview Results" at bounding box center [213, 153] width 58 height 6
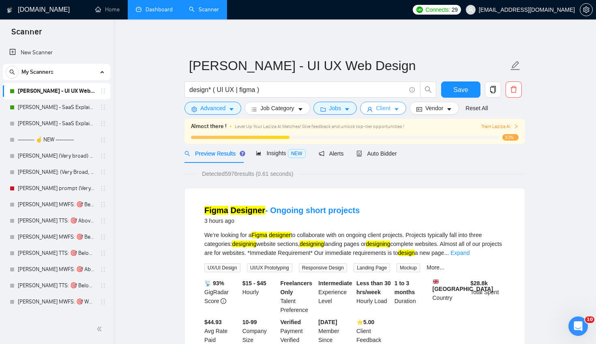
click at [387, 108] on span "Client" at bounding box center [383, 108] width 15 height 9
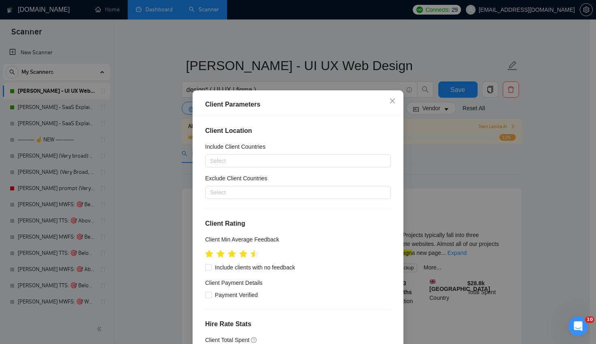
scroll to position [2, 0]
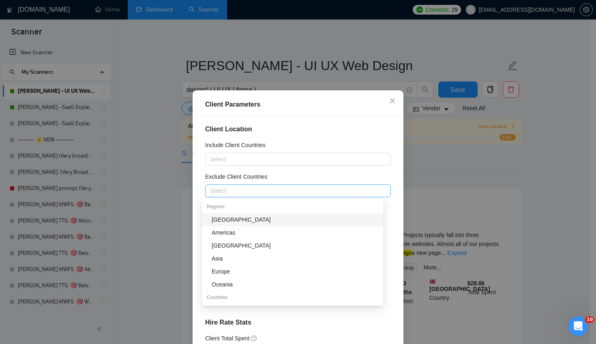
click at [221, 197] on div "Select" at bounding box center [298, 190] width 186 height 13
click at [224, 218] on div "[GEOGRAPHIC_DATA]" at bounding box center [295, 219] width 167 height 9
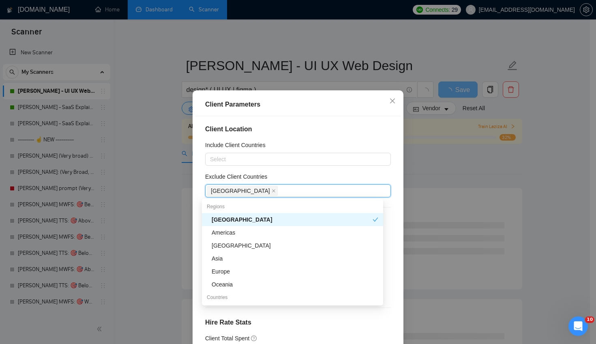
click at [321, 116] on div "Client Location Include Client Countries Select Exclude Client Countries [GEOGR…" at bounding box center [297, 236] width 205 height 241
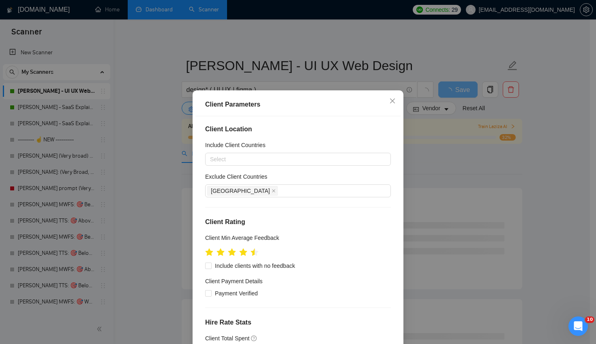
scroll to position [264, 0]
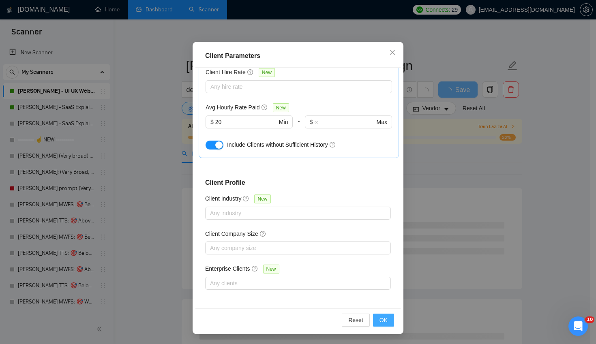
click at [380, 317] on span "OK" at bounding box center [383, 320] width 8 height 9
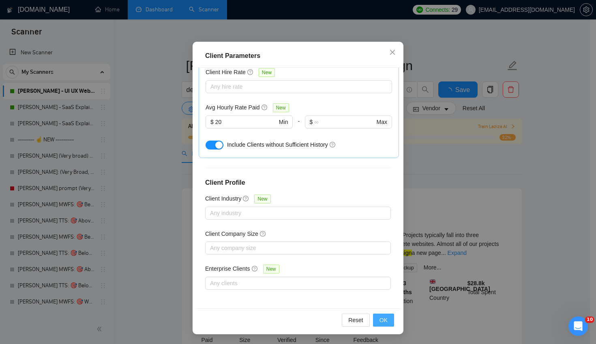
scroll to position [7, 0]
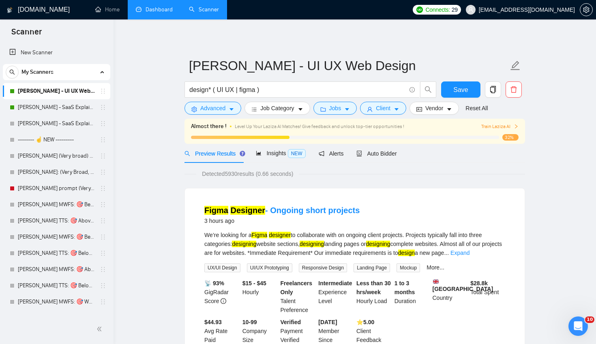
click at [473, 148] on div "Preview Results Insights NEW Alerts Auto Bidder" at bounding box center [354, 153] width 340 height 19
click at [377, 107] on button "Client" at bounding box center [383, 108] width 46 height 13
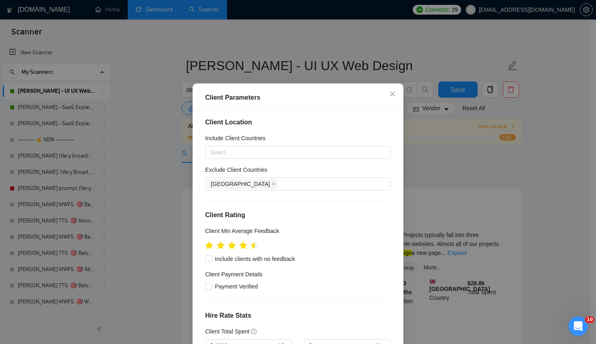
scroll to position [0, 0]
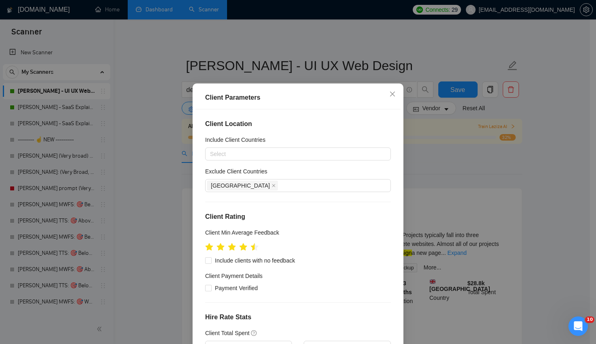
click at [265, 201] on div "Client Location Include Client Countries Select Exclude Client Countries [GEOGR…" at bounding box center [297, 229] width 205 height 241
click at [264, 191] on div "[GEOGRAPHIC_DATA]" at bounding box center [293, 185] width 173 height 11
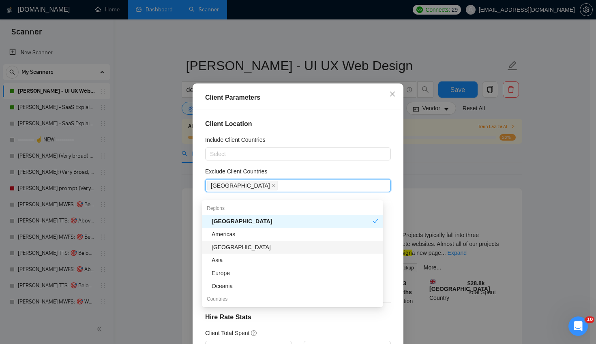
scroll to position [2, 0]
click at [369, 144] on div "Include Client Countries" at bounding box center [298, 141] width 186 height 12
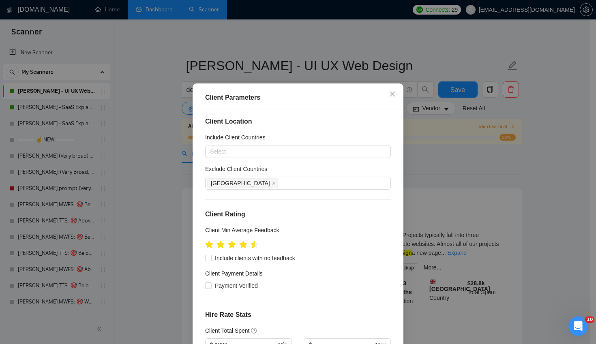
scroll to position [3, 0]
click at [205, 287] on input "Payment Verified" at bounding box center [208, 285] width 6 height 6
checkbox input "true"
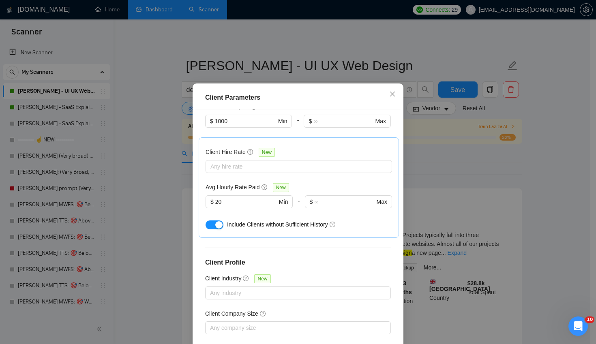
scroll to position [264, 0]
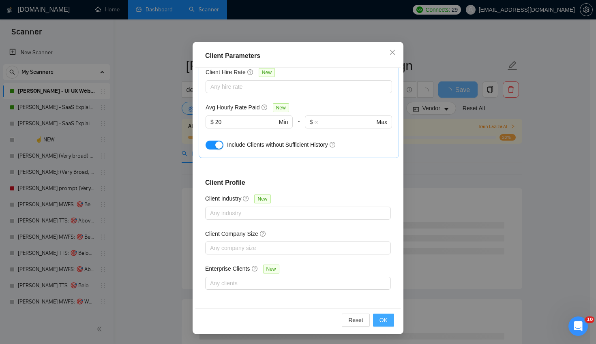
drag, startPoint x: 381, startPoint y: 316, endPoint x: 543, endPoint y: 314, distance: 161.3
click at [381, 315] on button "OK" at bounding box center [383, 320] width 21 height 13
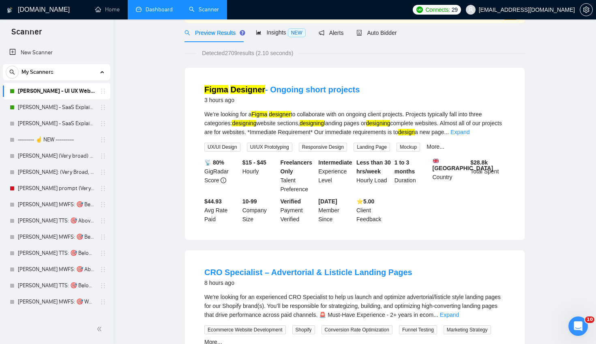
scroll to position [0, 0]
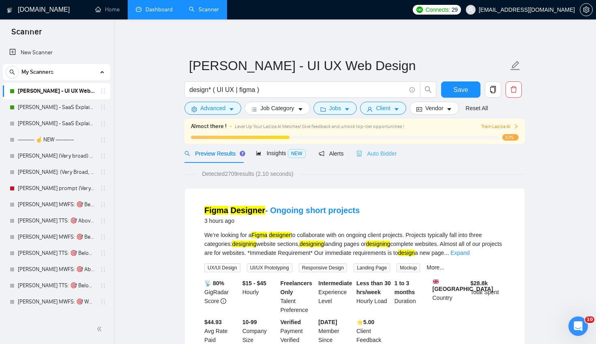
click at [393, 160] on div "Auto Bidder" at bounding box center [376, 153] width 40 height 19
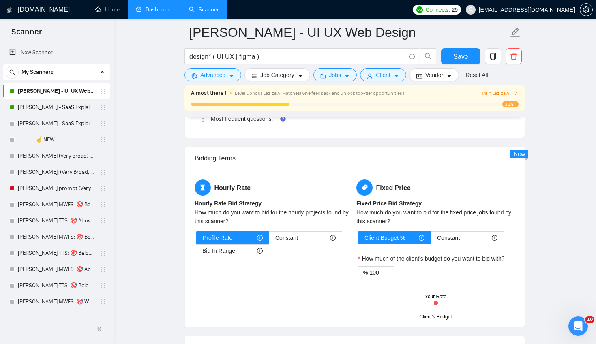
scroll to position [1626, 0]
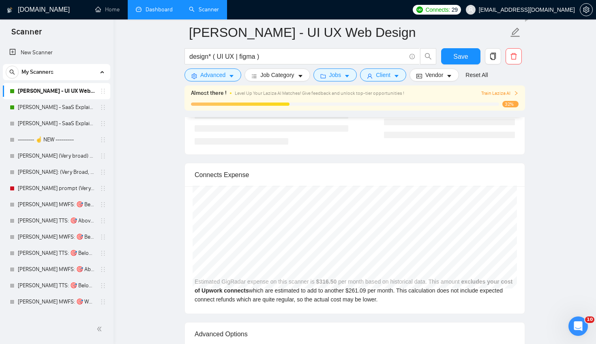
click at [456, 309] on div "[DATE] GigRadar $332.00 Upwork Connects $273.87 Estimated GigRadar expense on t…" at bounding box center [355, 249] width 340 height 127
click at [453, 296] on div "[DATE] GigRadar $332.00 Upwork Connects $273.87 Estimated GigRadar expense on t…" at bounding box center [355, 249] width 340 height 127
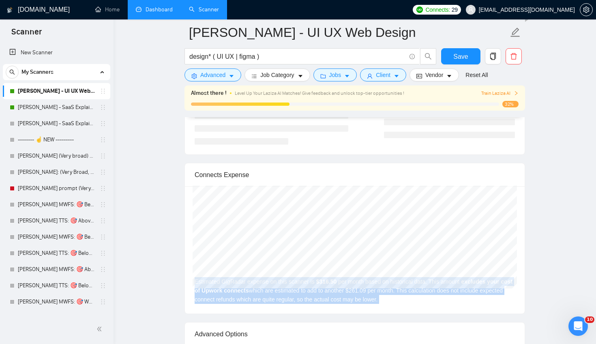
click at [453, 296] on div "[DATE] GigRadar $332.00 Upwork Connects $273.87 Estimated GigRadar expense on t…" at bounding box center [355, 249] width 340 height 127
click at [457, 295] on div "[DATE] GigRadar $332.00 Upwork Connects $273.87 Estimated GigRadar expense on t…" at bounding box center [355, 249] width 340 height 127
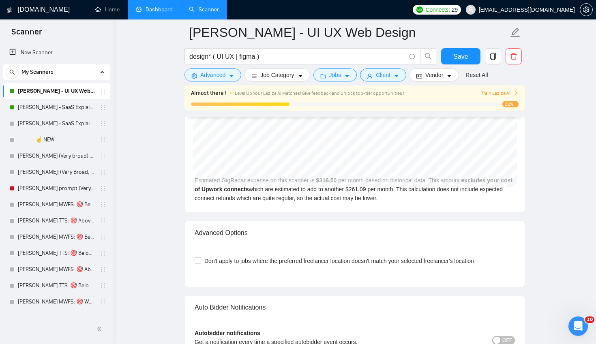
scroll to position [1816, 0]
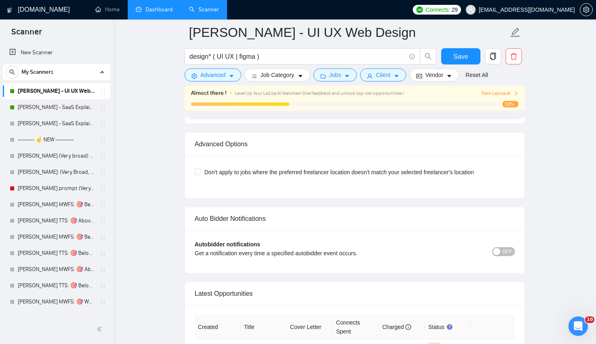
click at [508, 248] on span "OFF" at bounding box center [507, 251] width 10 height 9
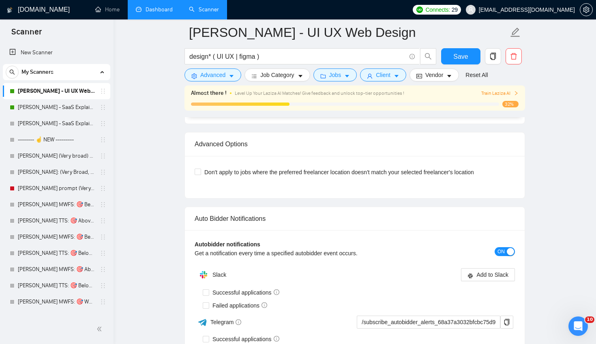
click at [228, 237] on div "Autobidder notifications Get a notification every time a specified autobidder e…" at bounding box center [355, 306] width 340 height 152
click at [231, 295] on span "Successful applications" at bounding box center [245, 292] width 73 height 9
click at [208, 295] on input "Successful applications" at bounding box center [206, 292] width 6 height 6
checkbox input "true"
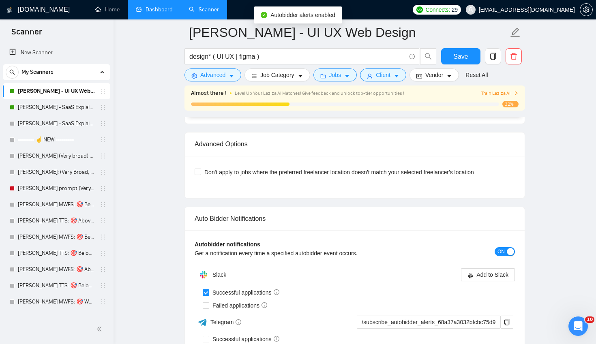
click at [207, 251] on div "Get a notification every time a specified autobidder event occurs." at bounding box center [315, 253] width 240 height 9
click at [211, 305] on span "Failed applications" at bounding box center [239, 305] width 61 height 9
click at [208, 305] on input "Failed applications" at bounding box center [206, 305] width 6 height 6
checkbox input "true"
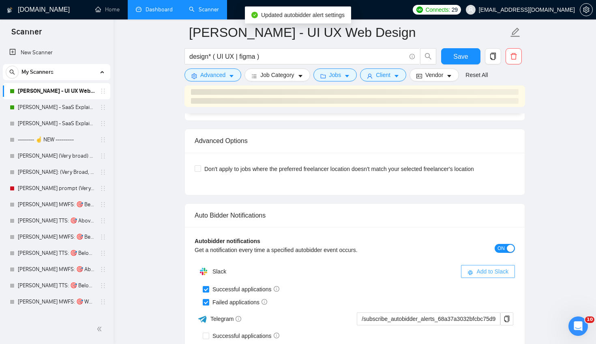
click at [484, 275] on span "Add to Slack" at bounding box center [492, 271] width 32 height 9
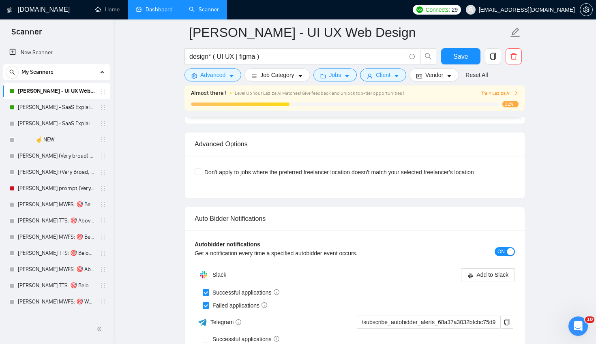
click at [431, 234] on div "Autobidder notifications Get a notification every time a specified autobidder e…" at bounding box center [355, 306] width 340 height 152
click at [491, 267] on div "Slack Add to Slack" at bounding box center [355, 275] width 320 height 16
click at [494, 273] on span "Add to Slack" at bounding box center [492, 274] width 32 height 9
click at [454, 222] on div "Auto Bidder Notifications" at bounding box center [355, 218] width 320 height 23
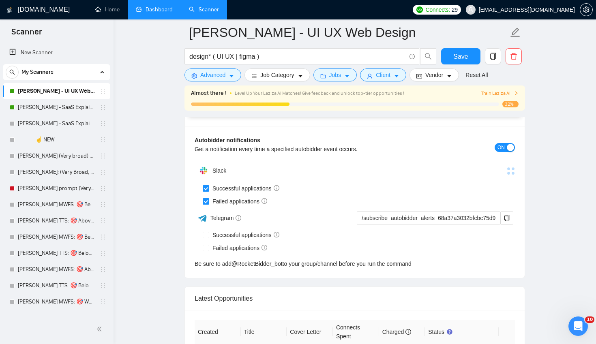
click at [496, 146] on button "ON" at bounding box center [504, 147] width 20 height 9
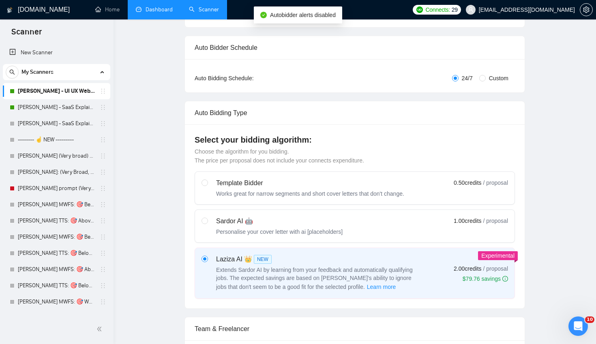
scroll to position [0, 0]
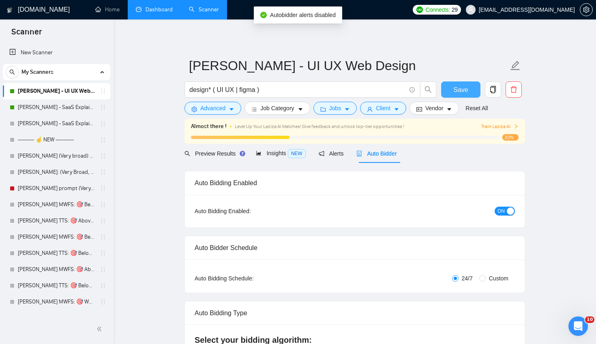
click at [466, 89] on span "Save" at bounding box center [460, 90] width 15 height 10
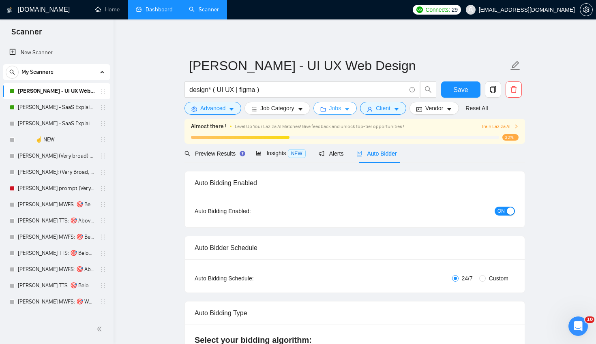
click at [346, 105] on button "Jobs" at bounding box center [335, 108] width 44 height 13
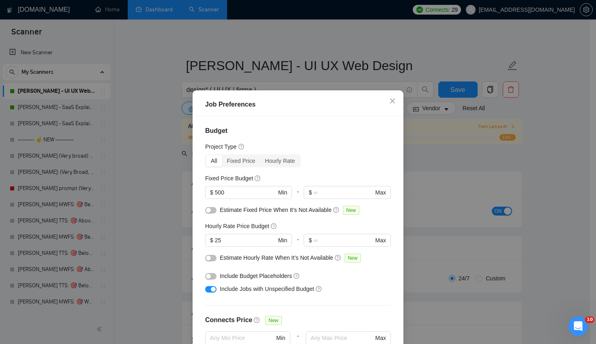
click at [337, 144] on div "Project Type" at bounding box center [298, 146] width 186 height 9
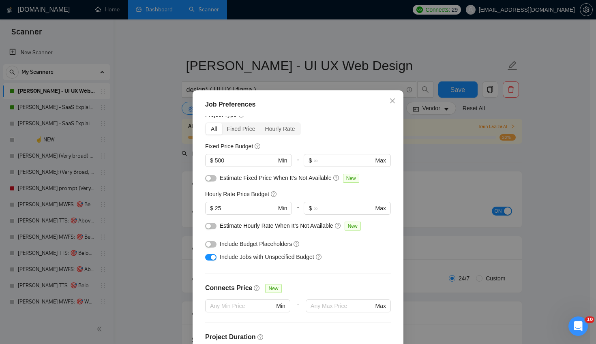
scroll to position [191, 0]
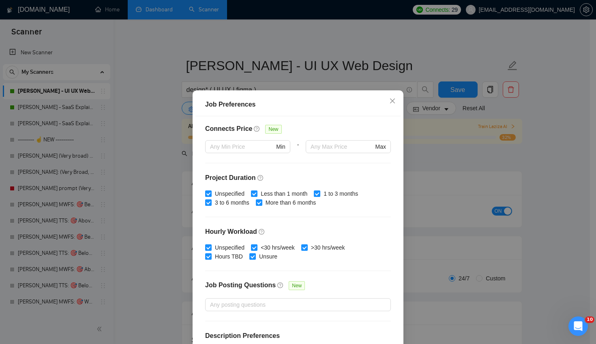
click at [349, 159] on div at bounding box center [348, 158] width 85 height 10
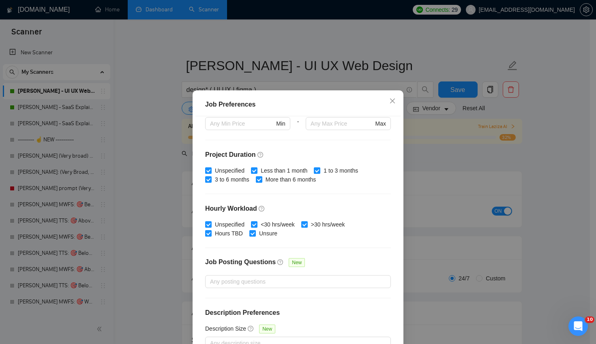
scroll to position [216, 0]
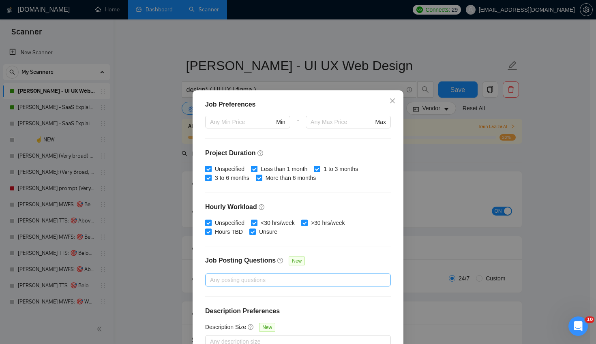
click at [279, 274] on div "Any posting questions" at bounding box center [298, 280] width 186 height 13
click at [340, 257] on div "Job Posting Questions New" at bounding box center [298, 264] width 186 height 17
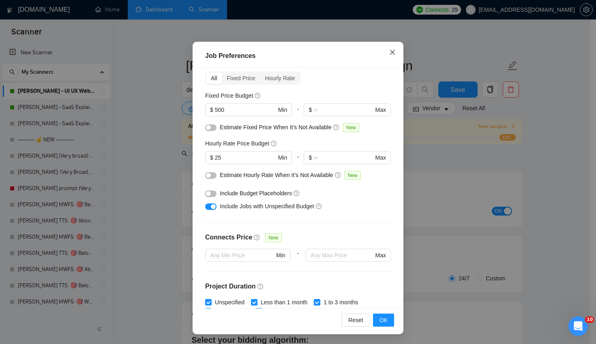
scroll to position [0, 0]
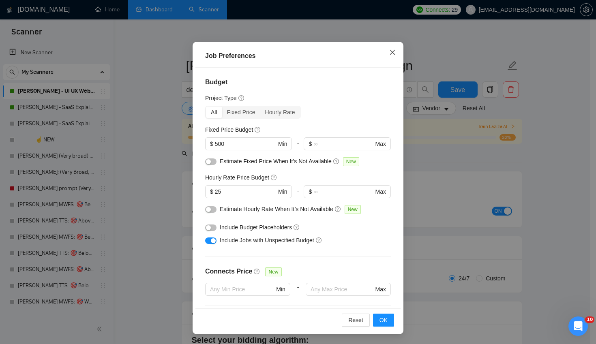
click at [397, 53] on span "Close" at bounding box center [392, 53] width 22 height 22
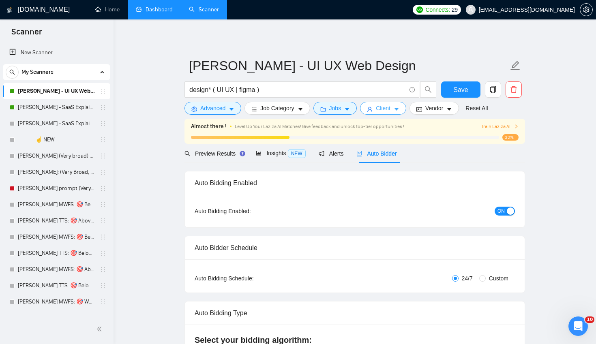
click at [391, 103] on button "Client" at bounding box center [383, 108] width 46 height 13
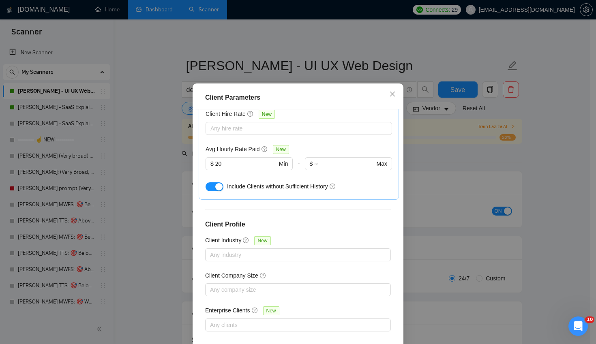
scroll to position [0, 0]
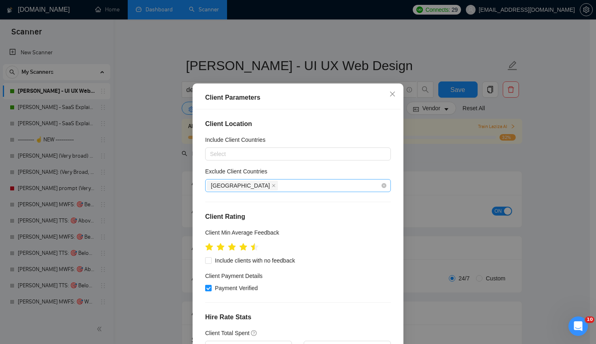
click at [285, 192] on div "[GEOGRAPHIC_DATA]" at bounding box center [298, 185] width 186 height 13
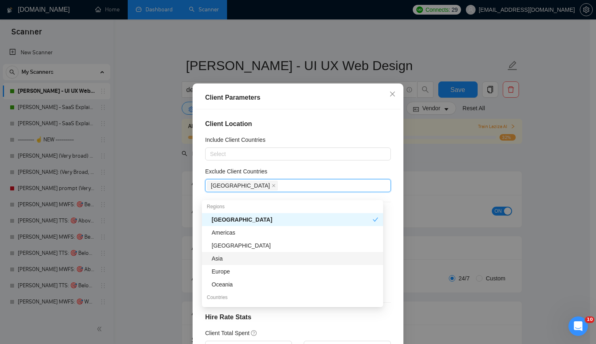
scroll to position [83, 0]
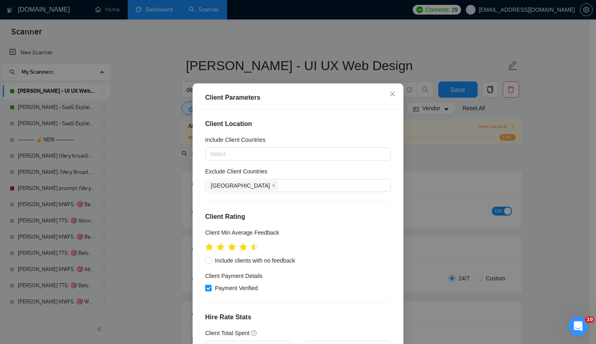
click at [320, 117] on div "Client Location Include Client Countries Select Exclude Client Countries [GEOGR…" at bounding box center [297, 229] width 205 height 241
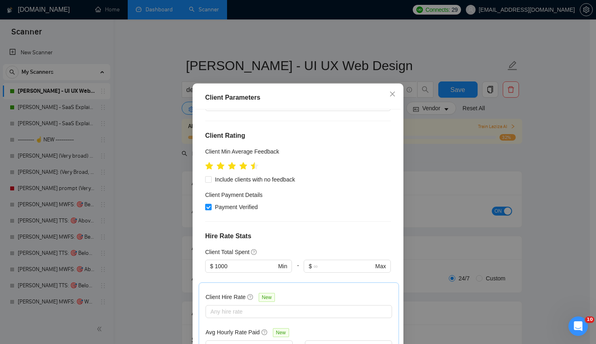
scroll to position [165, 0]
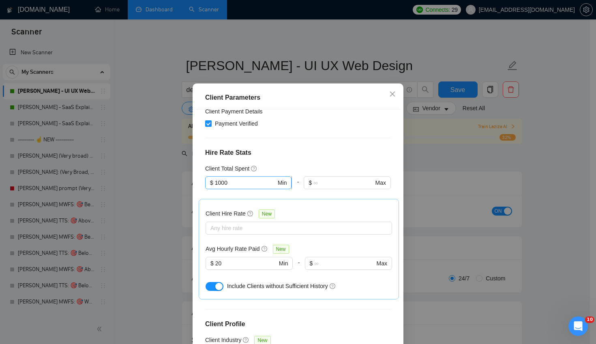
click at [235, 187] on input "1000" at bounding box center [245, 182] width 61 height 9
click at [330, 148] on div "Client Location Include Client Countries Select Exclude Client Countries [GEOGR…" at bounding box center [297, 229] width 205 height 241
click at [239, 186] on input "1000" at bounding box center [245, 182] width 61 height 9
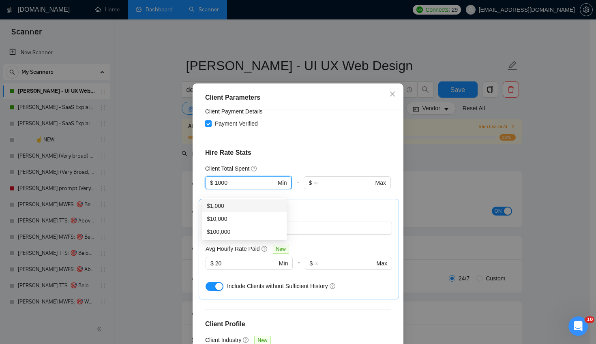
click at [239, 186] on input "1000" at bounding box center [245, 182] width 61 height 9
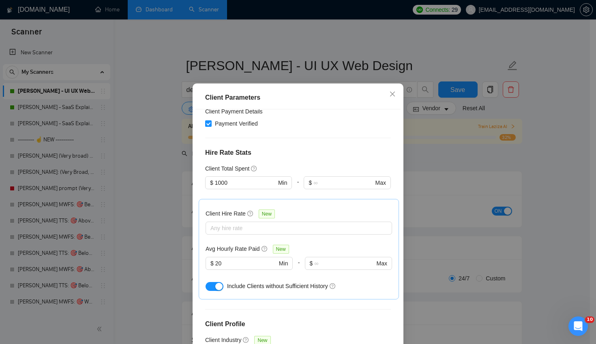
click at [293, 158] on h4 "Hire Rate Stats" at bounding box center [298, 153] width 186 height 10
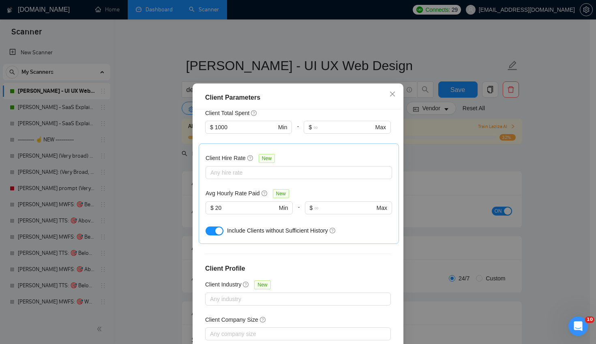
scroll to position [264, 0]
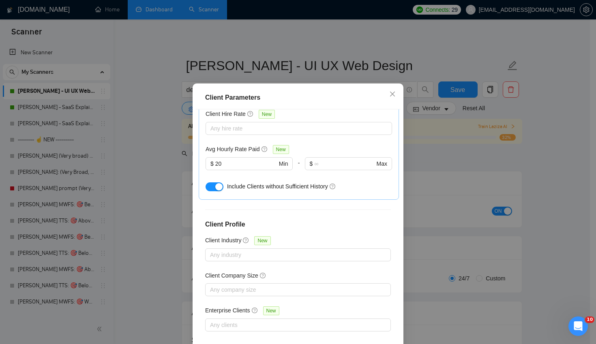
click at [341, 211] on div "Client Location Include Client Countries Select Exclude Client Countries [GEOGR…" at bounding box center [297, 229] width 205 height 241
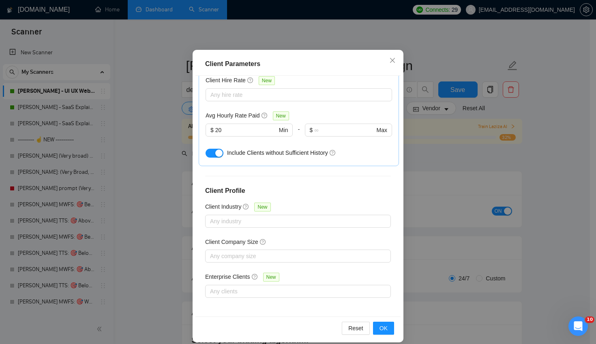
scroll to position [49, 0]
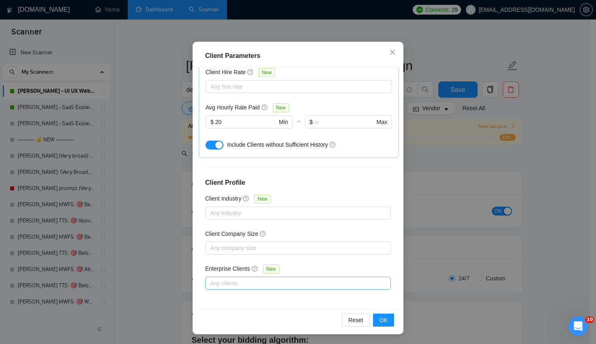
click at [295, 288] on div "Any clients" at bounding box center [298, 283] width 186 height 13
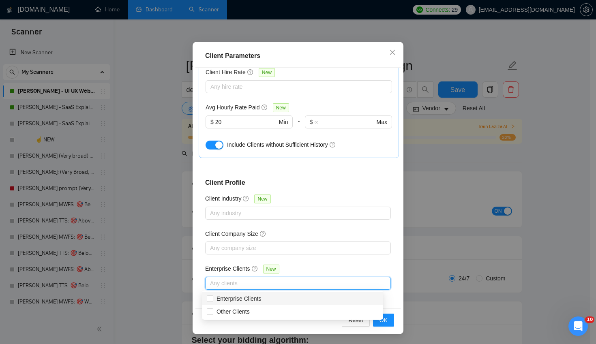
click at [329, 259] on div "Client Location Include Client Countries Select Exclude Client Countries [GEOGR…" at bounding box center [297, 188] width 205 height 241
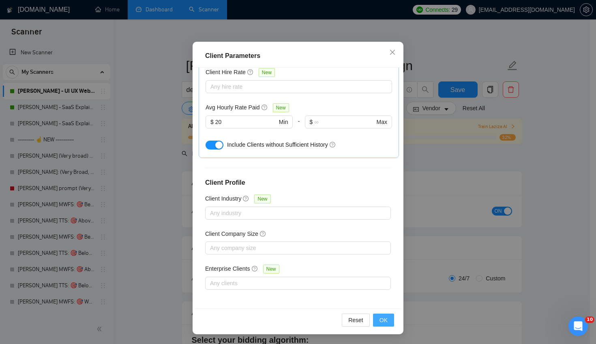
click at [381, 314] on button "OK" at bounding box center [383, 320] width 21 height 13
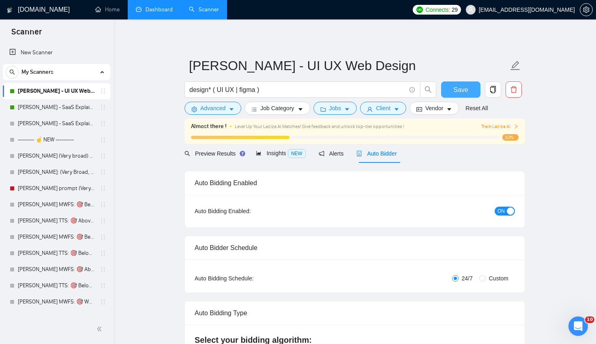
click at [458, 90] on span "Save" at bounding box center [460, 90] width 15 height 10
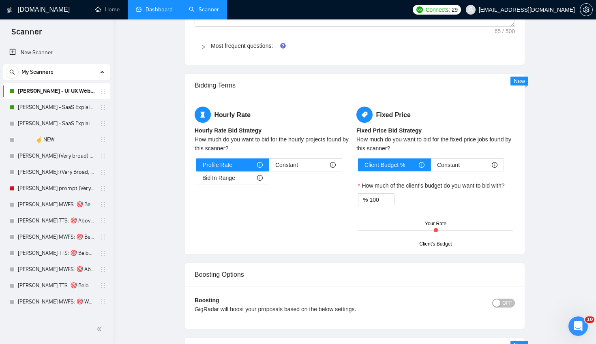
scroll to position [2141, 0]
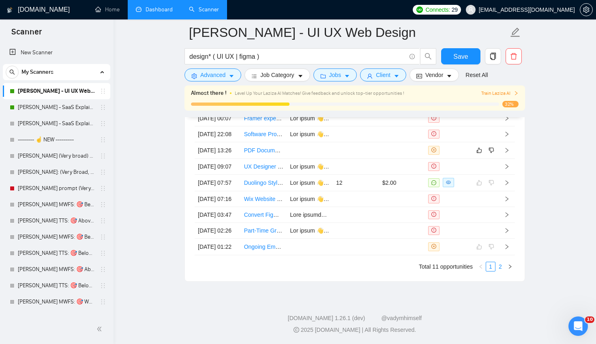
click at [501, 271] on link "2" at bounding box center [500, 266] width 9 height 9
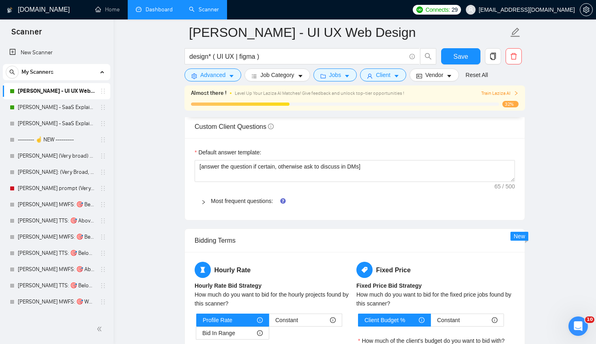
scroll to position [1925, 0]
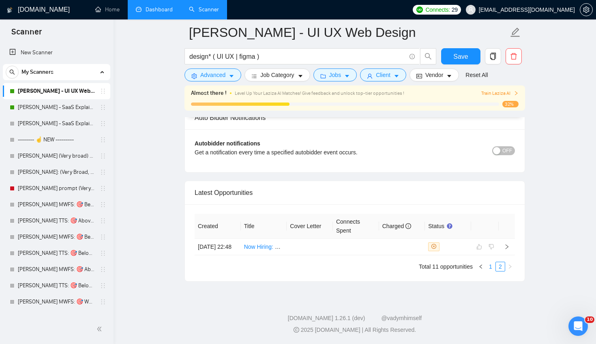
click at [492, 269] on link "1" at bounding box center [490, 266] width 9 height 9
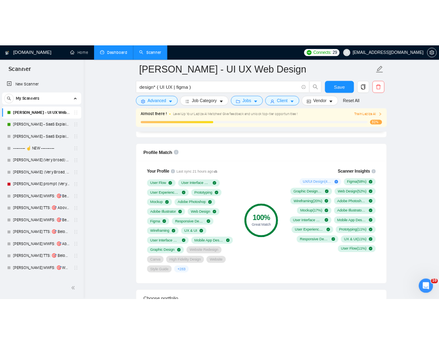
scroll to position [0, 0]
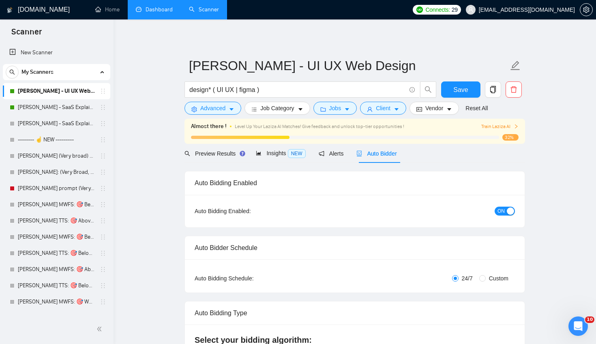
click at [449, 13] on span "Connects:" at bounding box center [437, 9] width 24 height 9
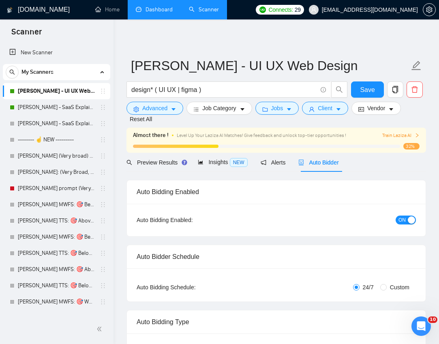
click at [46, 98] on link "[PERSON_NAME] - UI UX Web Design" at bounding box center [56, 91] width 77 height 16
click at [50, 101] on link "[PERSON_NAME] - SaaS Explainer Video" at bounding box center [56, 107] width 77 height 16
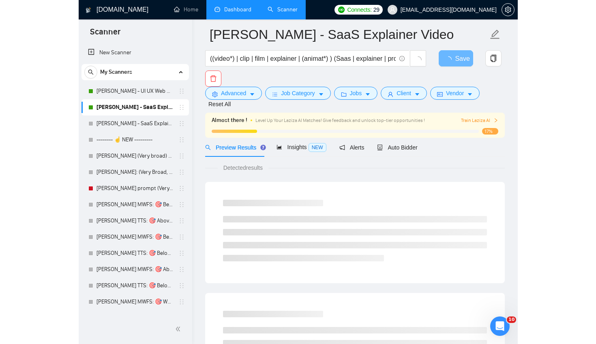
scroll to position [32, 0]
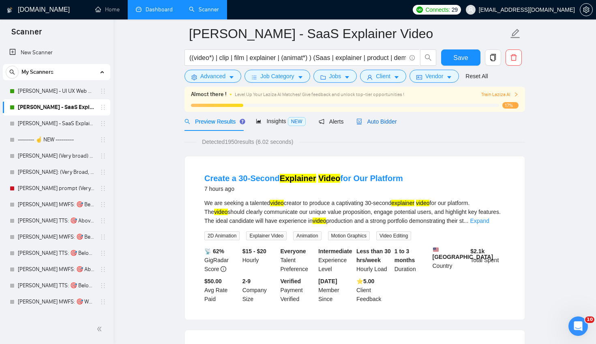
click at [383, 122] on span "Auto Bidder" at bounding box center [376, 121] width 40 height 6
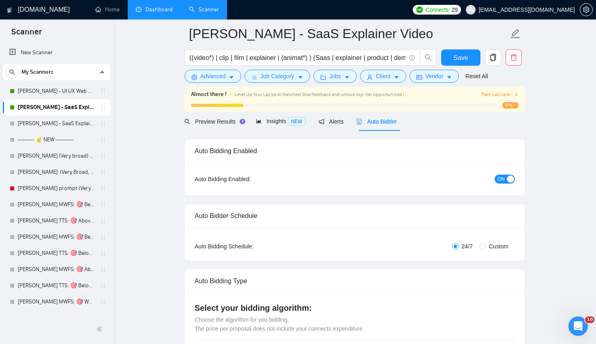
checkbox input "true"
click at [483, 246] on input "Custom" at bounding box center [482, 246] width 6 height 6
radio input "true"
radio input "false"
checkbox input "true"
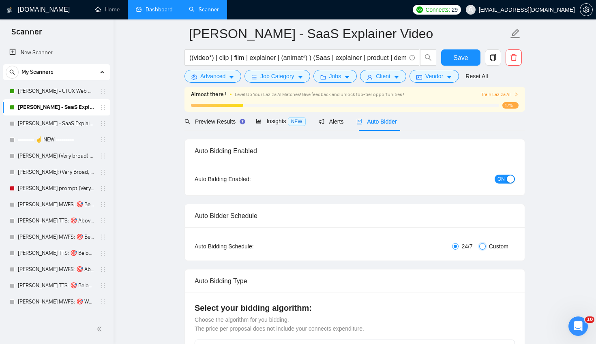
checkbox input "true"
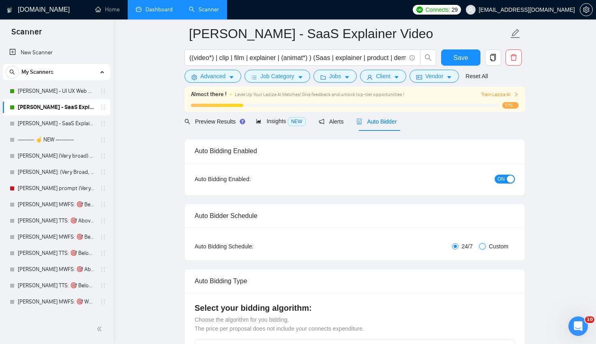
checkbox input "true"
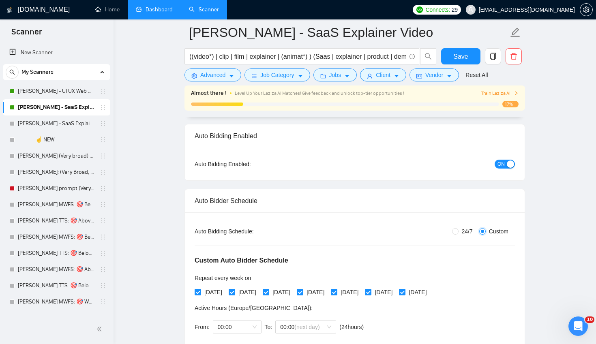
scroll to position [64, 0]
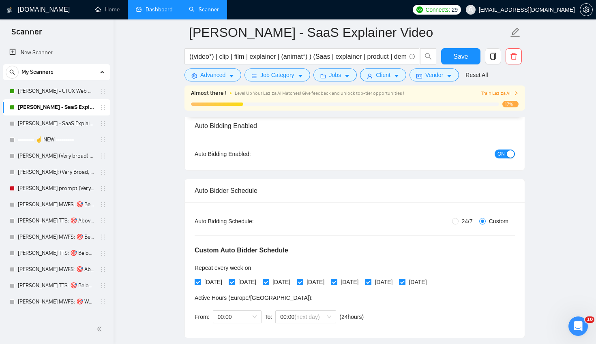
click at [225, 280] on span "[DATE]" at bounding box center [213, 282] width 24 height 9
click at [200, 280] on input "[DATE]" at bounding box center [198, 282] width 6 height 6
click at [205, 282] on span "[DATE]" at bounding box center [213, 282] width 24 height 9
click at [200, 282] on input "[DATE]" at bounding box center [198, 282] width 6 height 6
checkbox input "true"
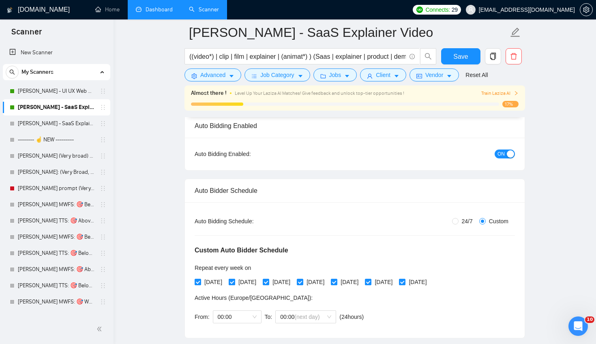
click at [231, 281] on input "[DATE]" at bounding box center [232, 282] width 6 height 6
checkbox input "false"
click at [325, 282] on span "[DATE]" at bounding box center [315, 282] width 24 height 9
click at [302, 282] on input "[DATE]" at bounding box center [300, 282] width 6 height 6
checkbox input "false"
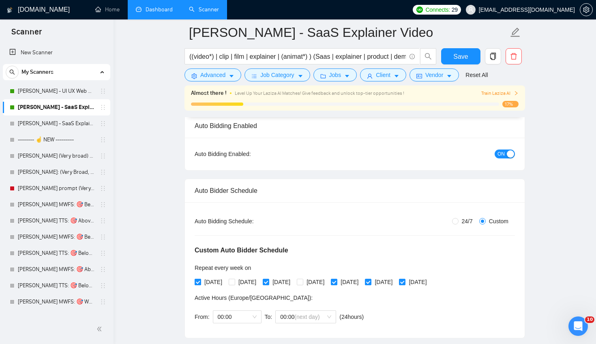
click at [210, 280] on span "[DATE]" at bounding box center [213, 282] width 24 height 9
click at [200, 280] on input "[DATE]" at bounding box center [198, 282] width 6 height 6
click at [195, 281] on div "Auto Bidding Type: Automated (recommended) Semi-automated Auto Bidding Schedule…" at bounding box center [355, 270] width 340 height 136
drag, startPoint x: 208, startPoint y: 282, endPoint x: 218, endPoint y: 281, distance: 10.2
click at [209, 282] on span "[DATE]" at bounding box center [213, 282] width 24 height 9
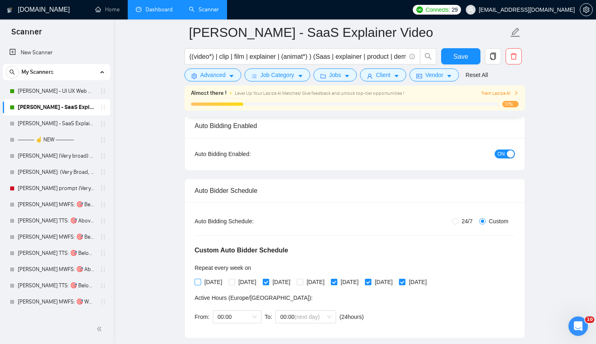
click at [200, 282] on input "[DATE]" at bounding box center [198, 282] width 6 height 6
checkbox input "true"
click at [370, 281] on input "[DATE]" at bounding box center [368, 282] width 6 height 6
checkbox input "false"
click at [336, 283] on input "[DATE]" at bounding box center [334, 282] width 6 height 6
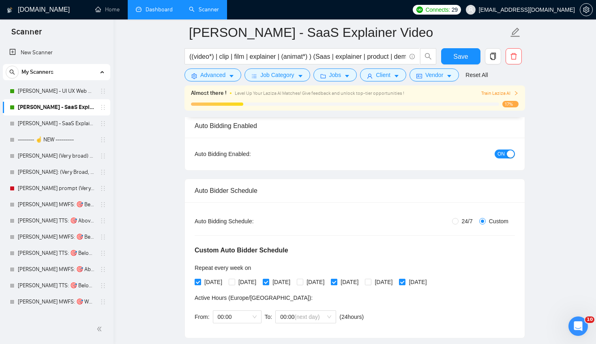
checkbox input "false"
click at [389, 282] on div "[DATE] [DATE] [DATE] [DATE] [DATE] [DATE] [DATE]" at bounding box center [312, 282] width 235 height 9
click at [370, 282] on input "[DATE]" at bounding box center [368, 282] width 6 height 6
checkbox input "true"
click at [462, 53] on span "Save" at bounding box center [460, 56] width 15 height 10
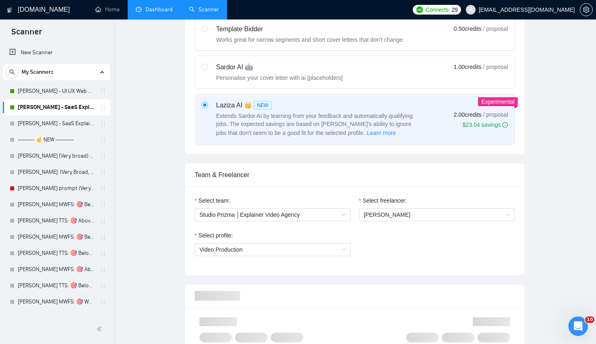
scroll to position [0, 0]
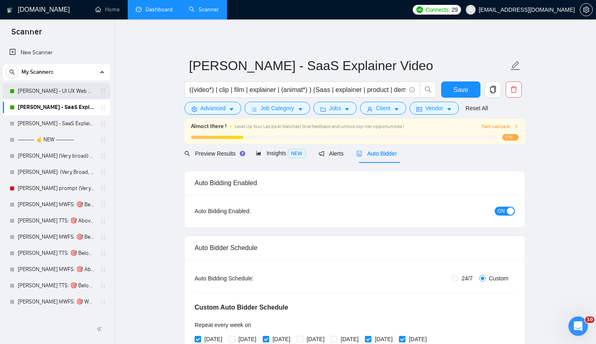
click at [55, 96] on link "[PERSON_NAME] - UI UX Web Design" at bounding box center [56, 91] width 77 height 16
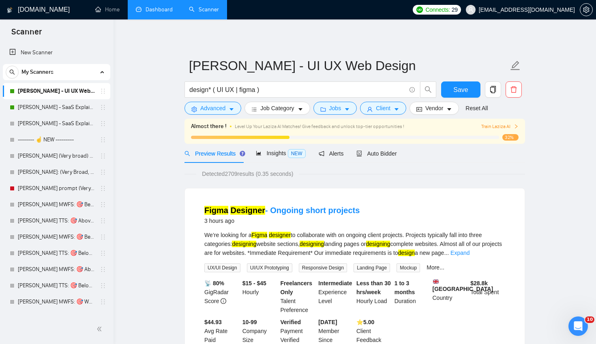
click at [40, 90] on link "[PERSON_NAME] - UI UX Web Design" at bounding box center [56, 91] width 77 height 16
click at [383, 151] on span "Auto Bidder" at bounding box center [376, 153] width 40 height 6
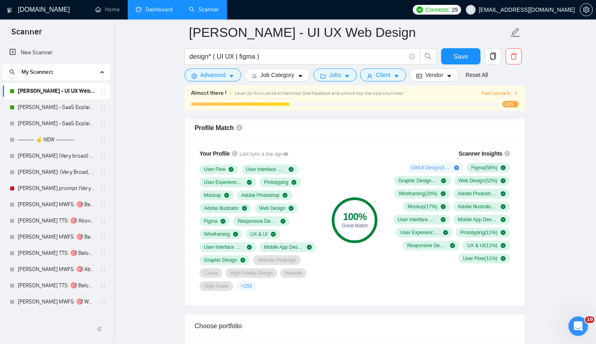
scroll to position [534, 0]
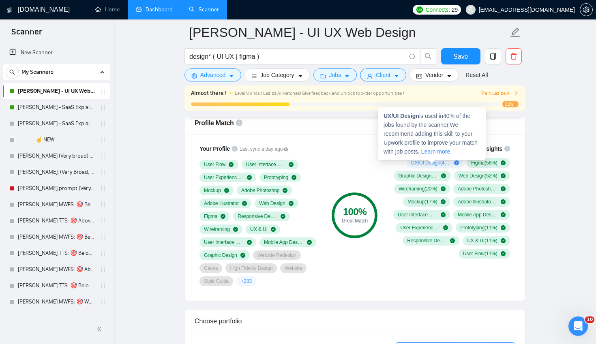
click at [434, 165] on span "UX/UI Design ( 40 %)" at bounding box center [431, 163] width 40 height 6
drag, startPoint x: 420, startPoint y: 115, endPoint x: 385, endPoint y: 114, distance: 35.3
click at [385, 114] on strong "UX/UI Design" at bounding box center [401, 116] width 36 height 6
copy strong "UX/UI Design"
click at [417, 139] on span "UX/UI Design is used in 40 % of the jobs found by the scanner. We recommend add…" at bounding box center [430, 134] width 94 height 42
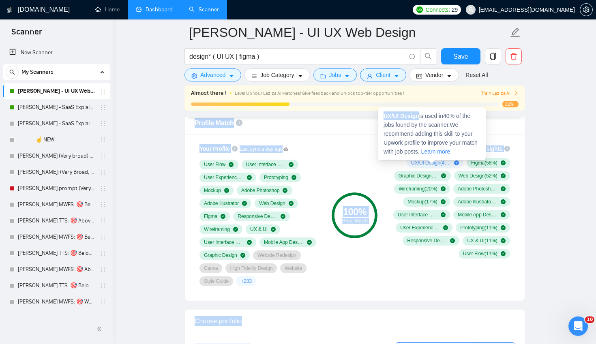
drag, startPoint x: 420, startPoint y: 115, endPoint x: 366, endPoint y: 115, distance: 53.9
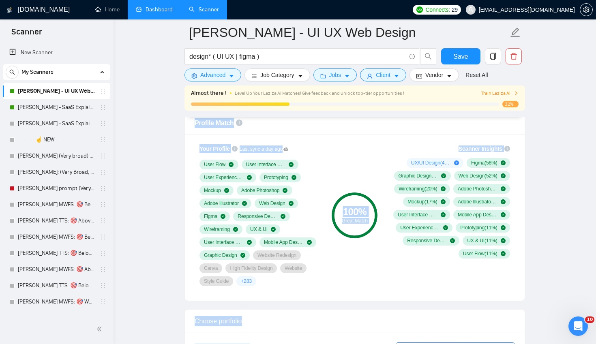
click at [416, 140] on div "Scanner Insights UX/UI Design ( 40 %) Figma ( 58 %) Graphic Design ( 53 %) Web …" at bounding box center [450, 201] width 130 height 124
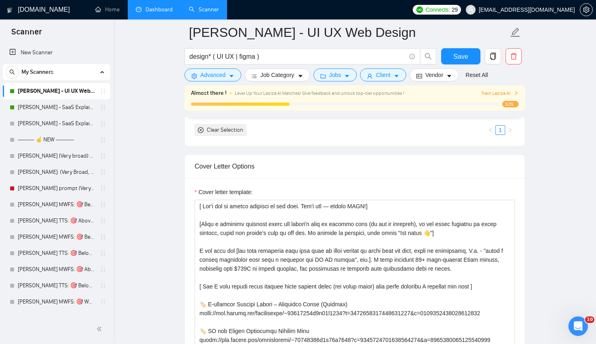
scroll to position [1022, 0]
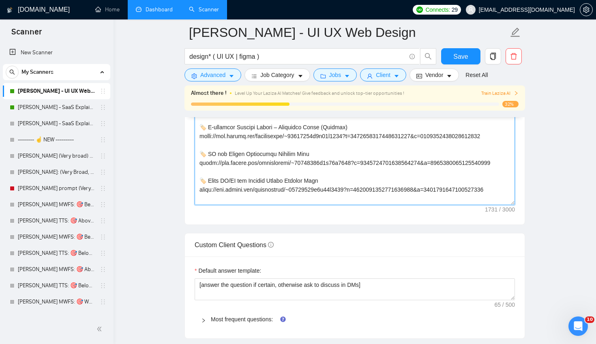
click at [407, 152] on textarea "Cover letter template:" at bounding box center [355, 114] width 320 height 182
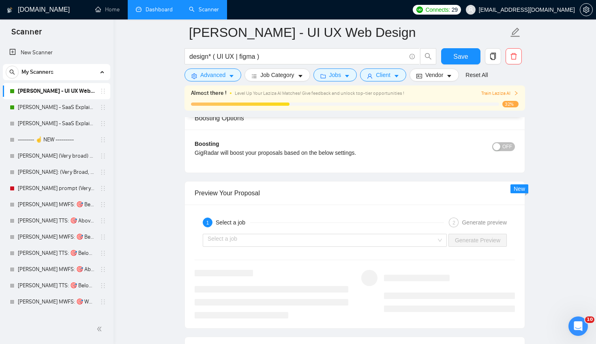
scroll to position [1478, 0]
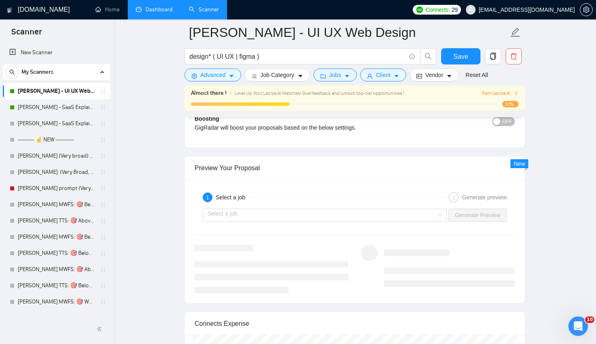
click at [404, 216] on input "search" at bounding box center [321, 215] width 229 height 12
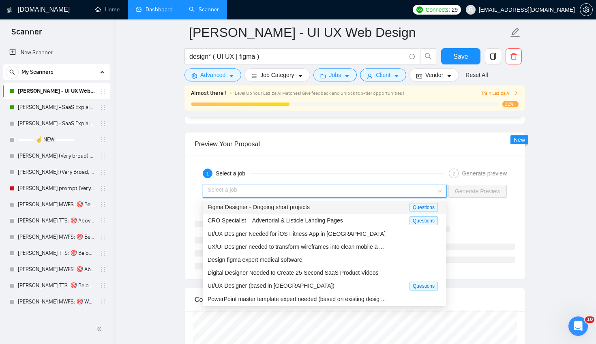
scroll to position [1507, 0]
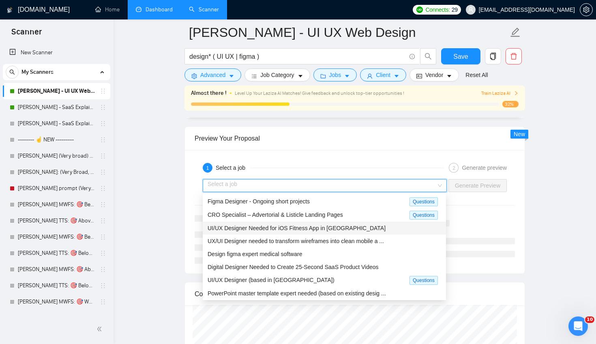
click at [303, 225] on span "UI/UX Designer Needed for iOS Fitness App in [GEOGRAPHIC_DATA]" at bounding box center [296, 228] width 178 height 6
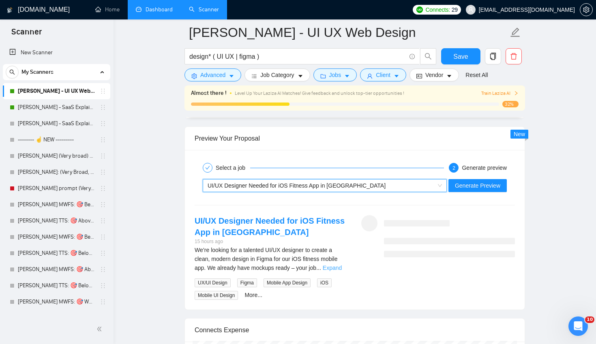
click at [339, 269] on link "Expand" at bounding box center [332, 268] width 19 height 6
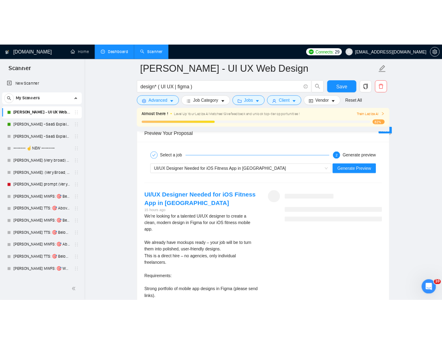
scroll to position [1544, 0]
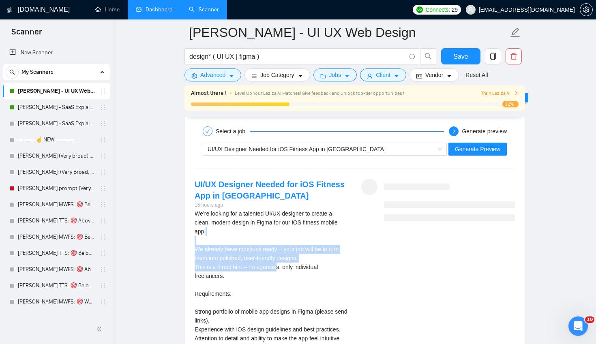
drag, startPoint x: 267, startPoint y: 253, endPoint x: 286, endPoint y: 274, distance: 28.1
click at [281, 268] on div "We’re looking for a talented UI/UX designer to create a clean, modern design in…" at bounding box center [272, 298] width 154 height 178
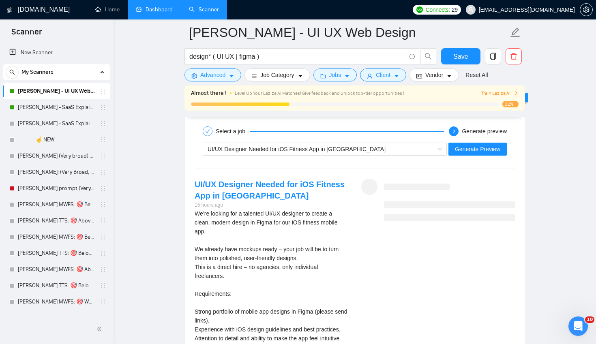
click at [289, 272] on div "We’re looking for a talented UI/UX designer to create a clean, modern design in…" at bounding box center [272, 298] width 154 height 178
click at [451, 152] on button "Generate Preview" at bounding box center [477, 149] width 58 height 13
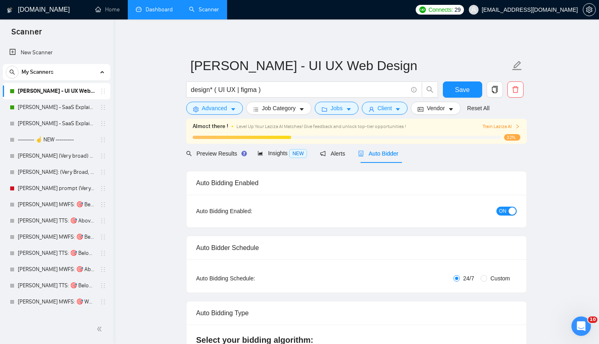
scroll to position [116, 0]
click at [40, 13] on h1 "[DOMAIN_NAME]" at bounding box center [44, 9] width 52 height 19
